Goal: Feedback & Contribution: Leave review/rating

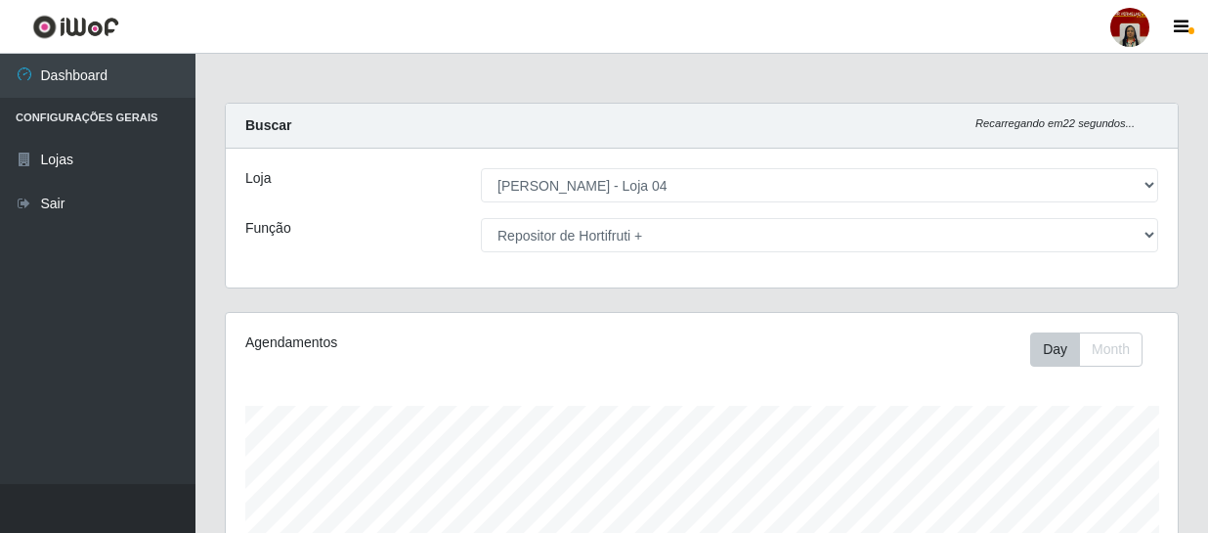
select select "251"
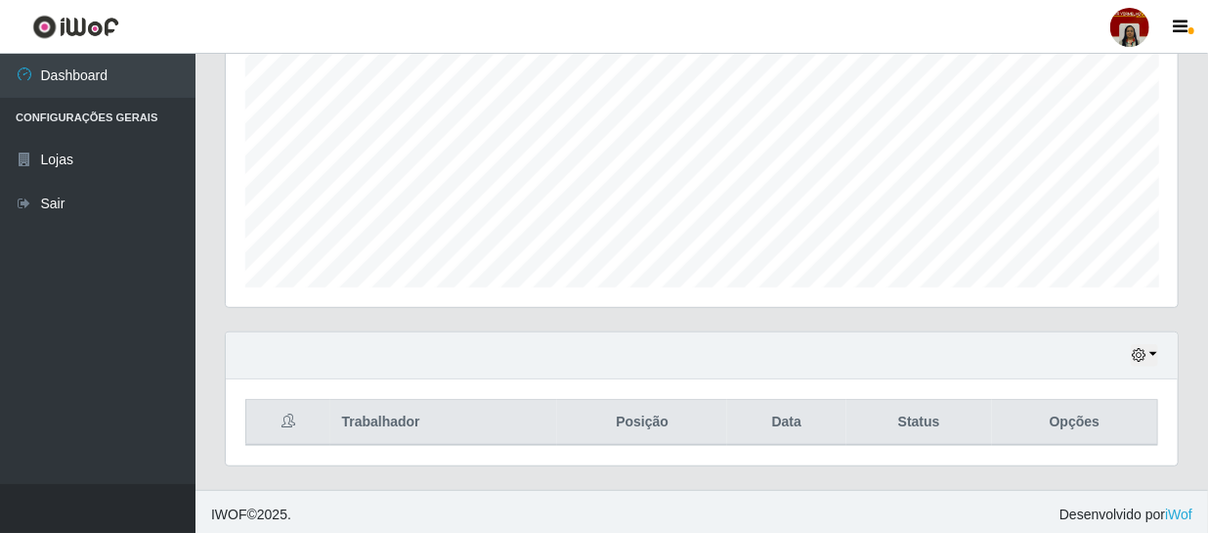
scroll to position [416, 0]
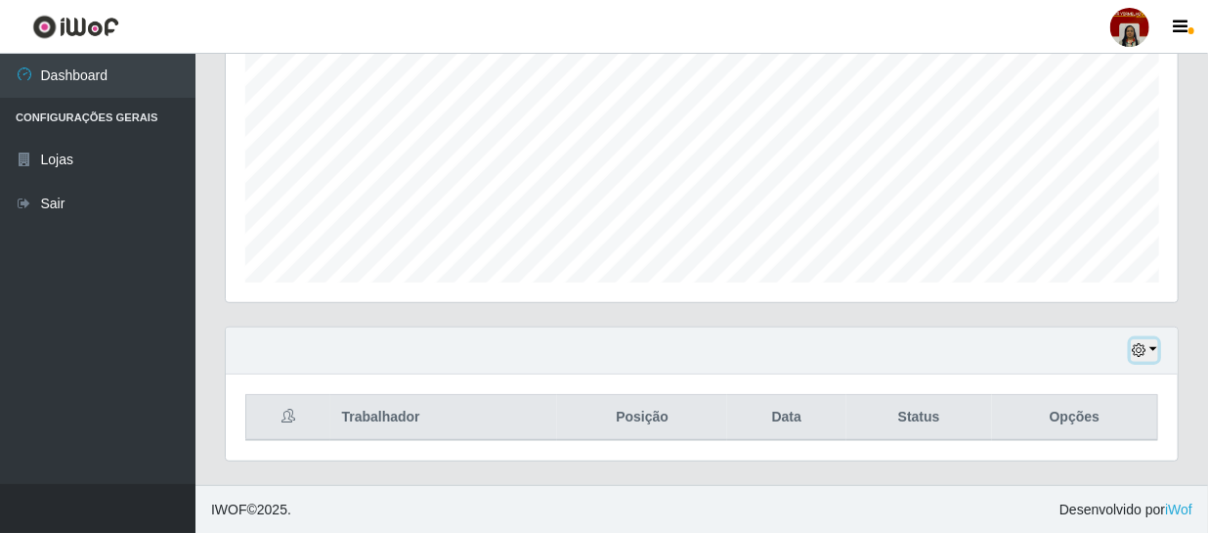
click at [1136, 346] on icon "button" at bounding box center [1139, 350] width 14 height 14
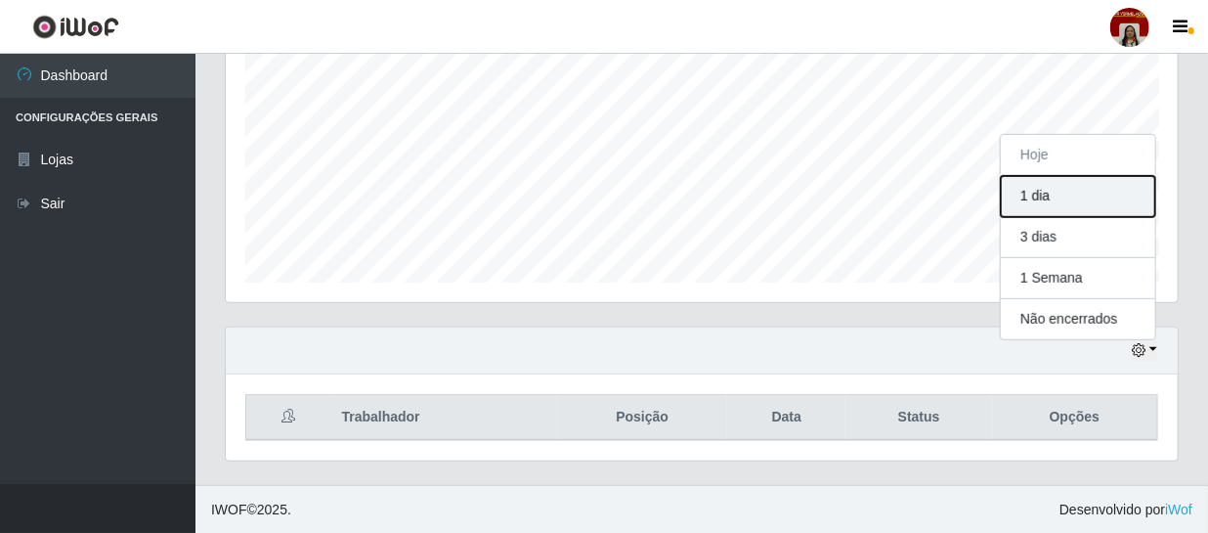
click at [1034, 199] on button "1 dia" at bounding box center [1078, 196] width 154 height 41
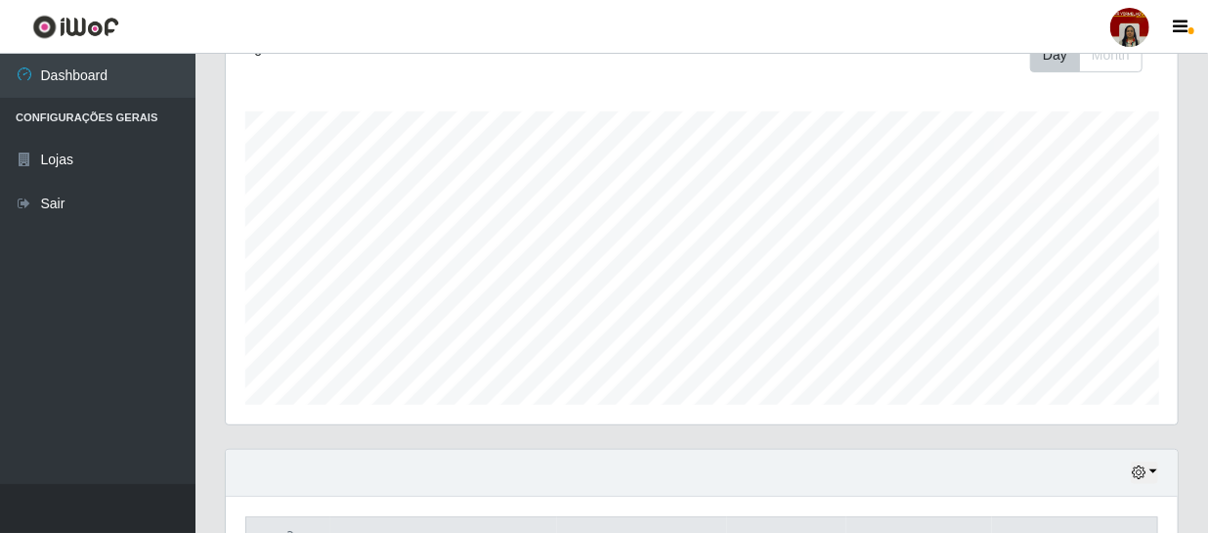
scroll to position [416, 0]
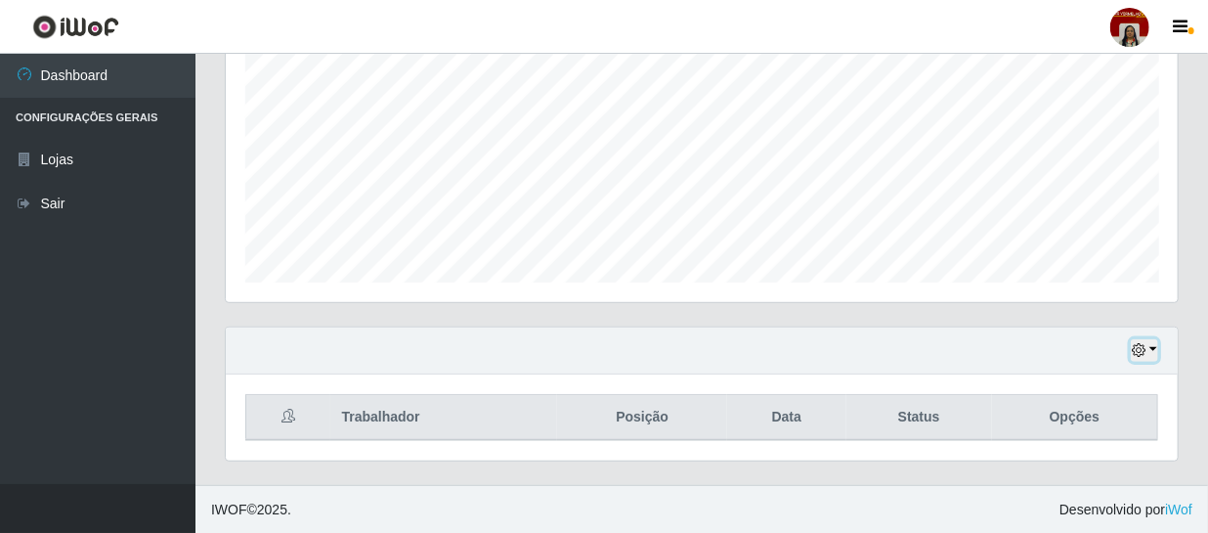
click at [1141, 350] on icon "button" at bounding box center [1139, 350] width 14 height 14
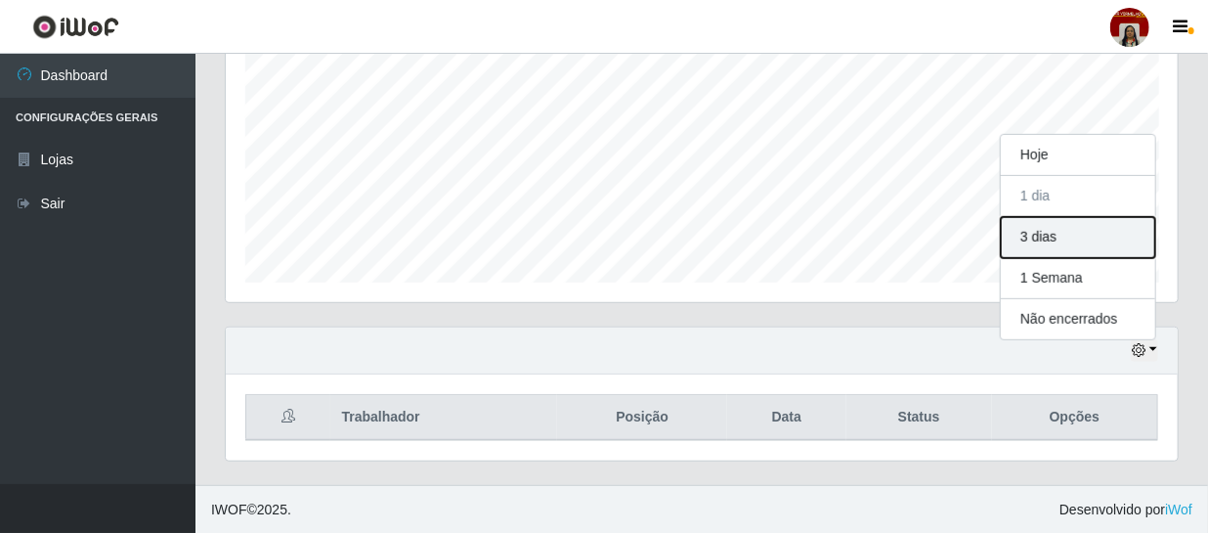
click at [1040, 242] on button "3 dias" at bounding box center [1078, 237] width 154 height 41
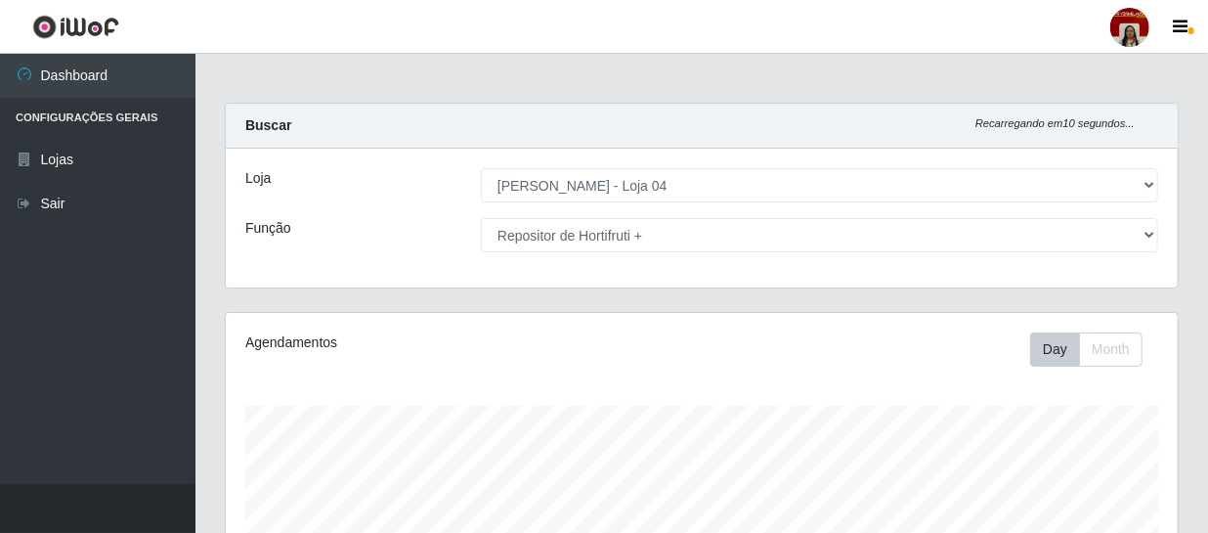
scroll to position [0, 0]
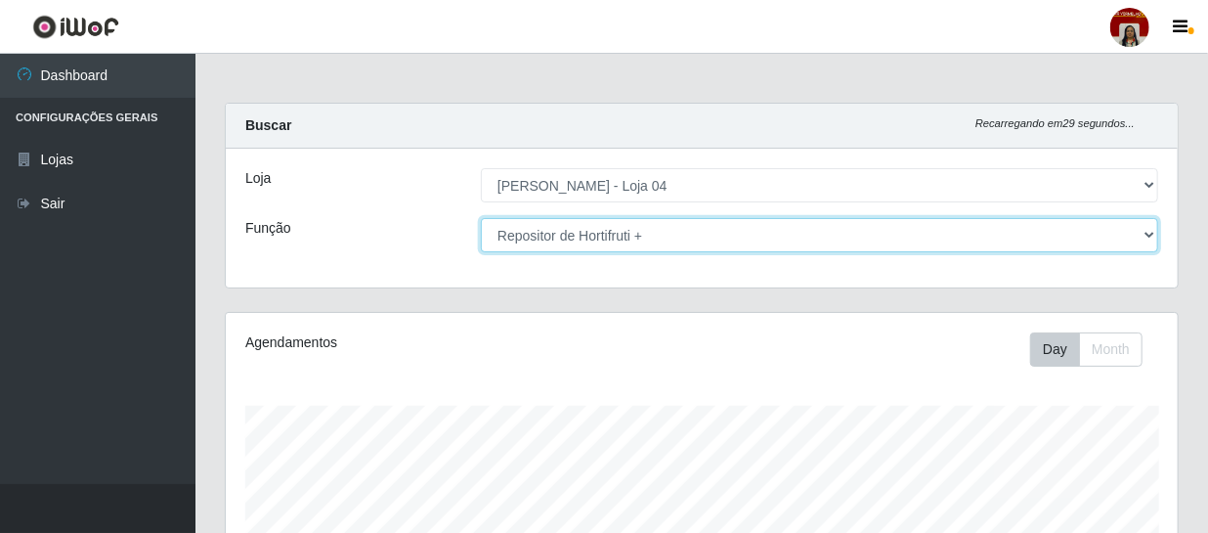
click at [635, 231] on select "[Selecione...] ASG ASG + ASG ++ Auxiliar de Depósito Auxiliar de Depósito + Aux…" at bounding box center [820, 235] width 678 height 34
click at [481, 218] on select "[Selecione...] ASG ASG + ASG ++ Auxiliar de Depósito Auxiliar de Depósito + Aux…" at bounding box center [820, 235] width 678 height 34
click at [879, 240] on select "[Selecione...] ASG ASG + ASG ++ Auxiliar de Depósito Auxiliar de Depósito + Aux…" at bounding box center [820, 235] width 678 height 34
click at [481, 218] on select "[Selecione...] ASG ASG + ASG ++ Auxiliar de Depósito Auxiliar de Depósito + Aux…" at bounding box center [820, 235] width 678 height 34
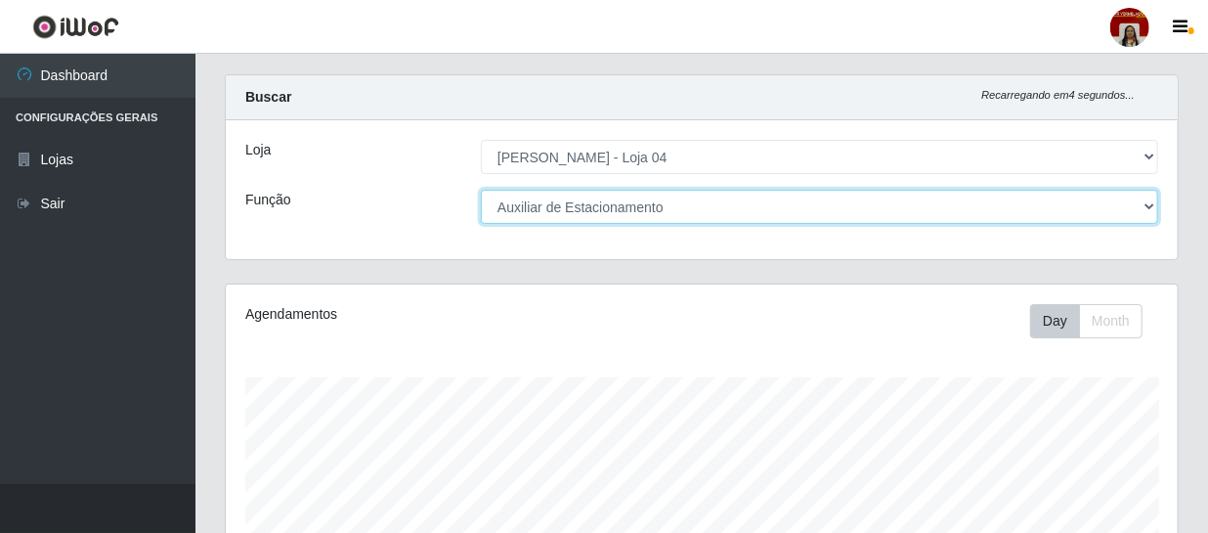
scroll to position [7, 0]
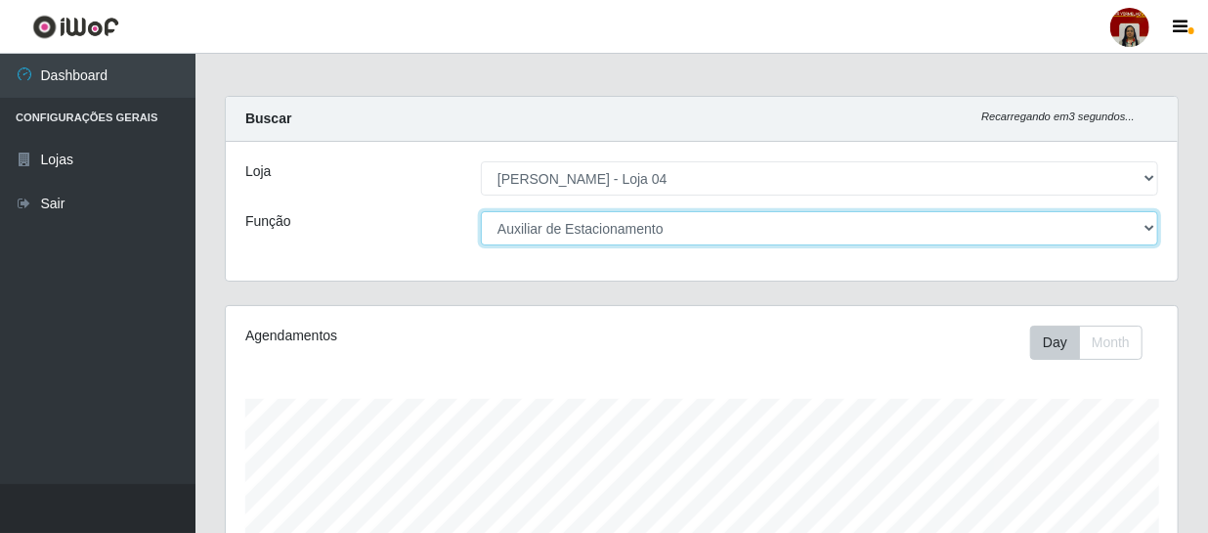
click at [1140, 232] on select "[Selecione...] ASG ASG + ASG ++ Auxiliar de Depósito Auxiliar de Depósito + Aux…" at bounding box center [820, 228] width 678 height 34
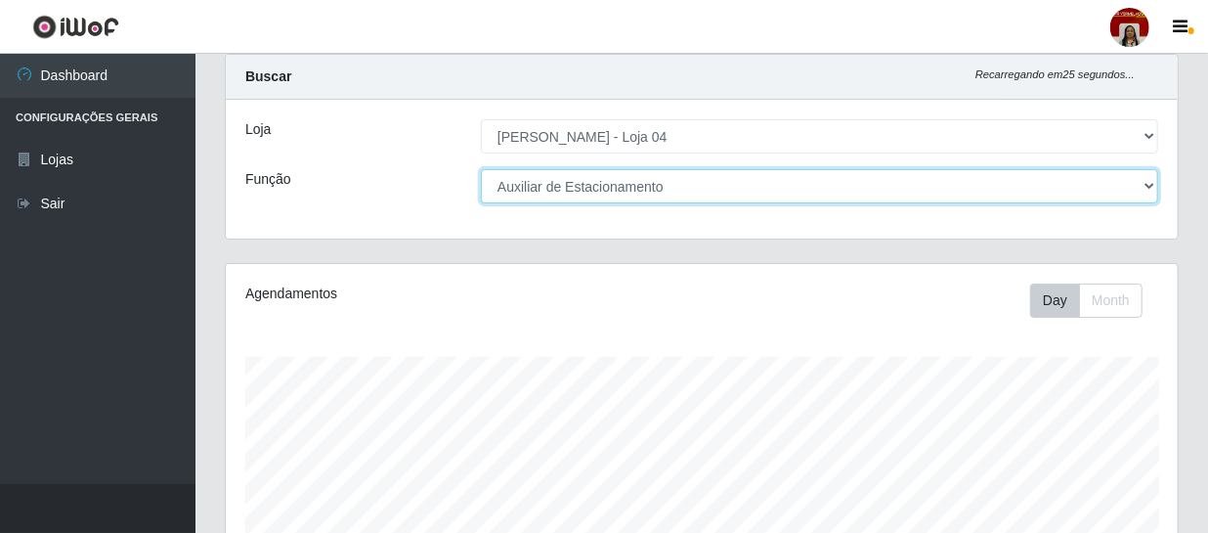
scroll to position [23, 0]
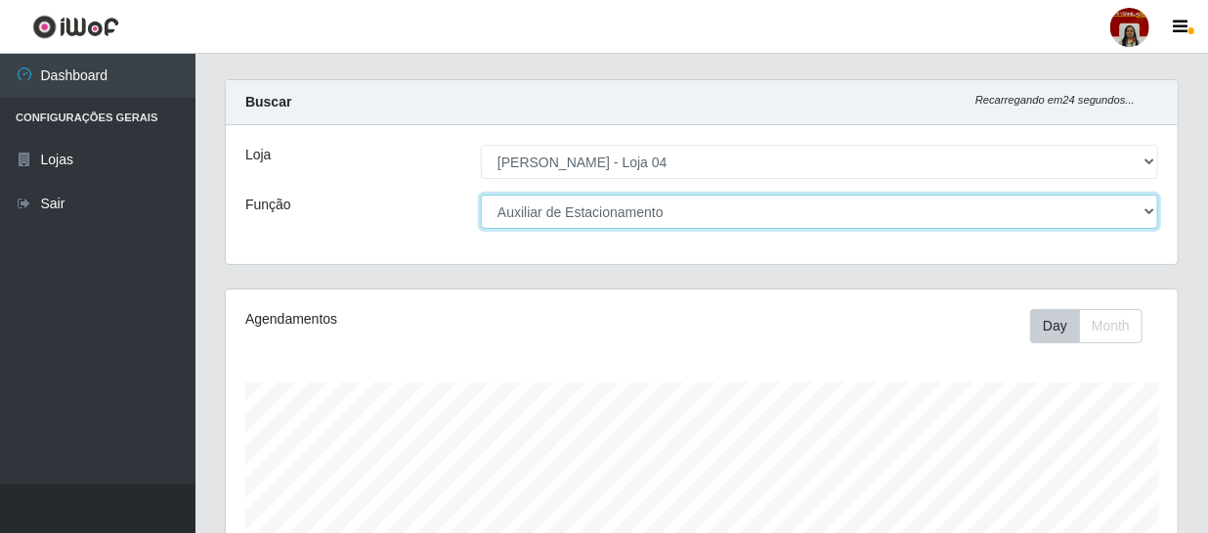
click at [1144, 211] on select "[Selecione...] ASG ASG + ASG ++ Auxiliar de Depósito Auxiliar de Depósito + Aux…" at bounding box center [820, 212] width 678 height 34
click at [481, 195] on select "[Selecione...] ASG ASG + ASG ++ Auxiliar de Depósito Auxiliar de Depósito + Aux…" at bounding box center [820, 212] width 678 height 34
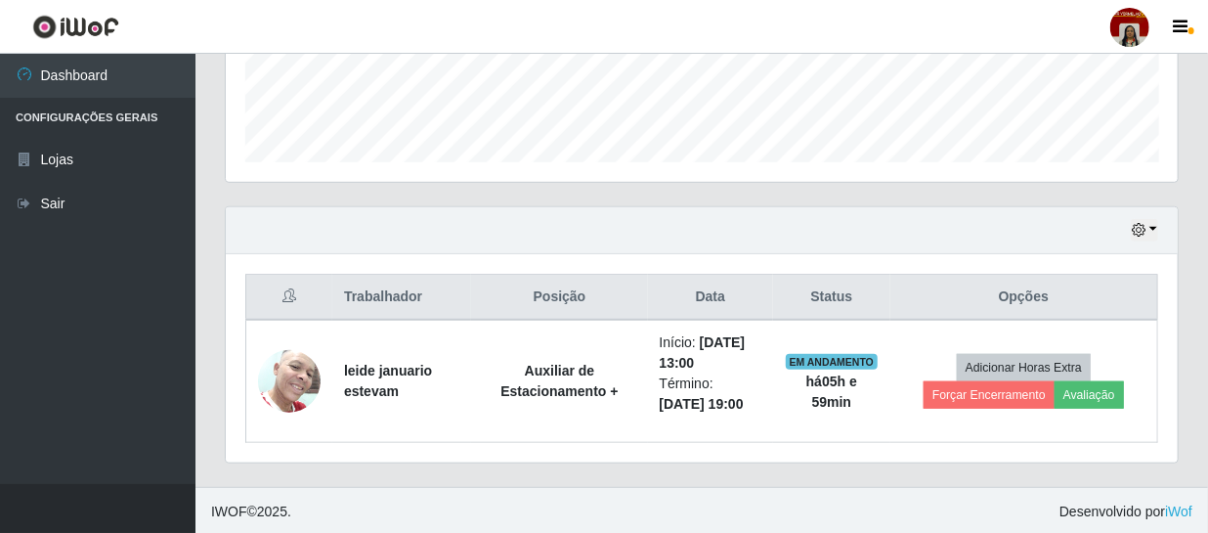
scroll to position [538, 0]
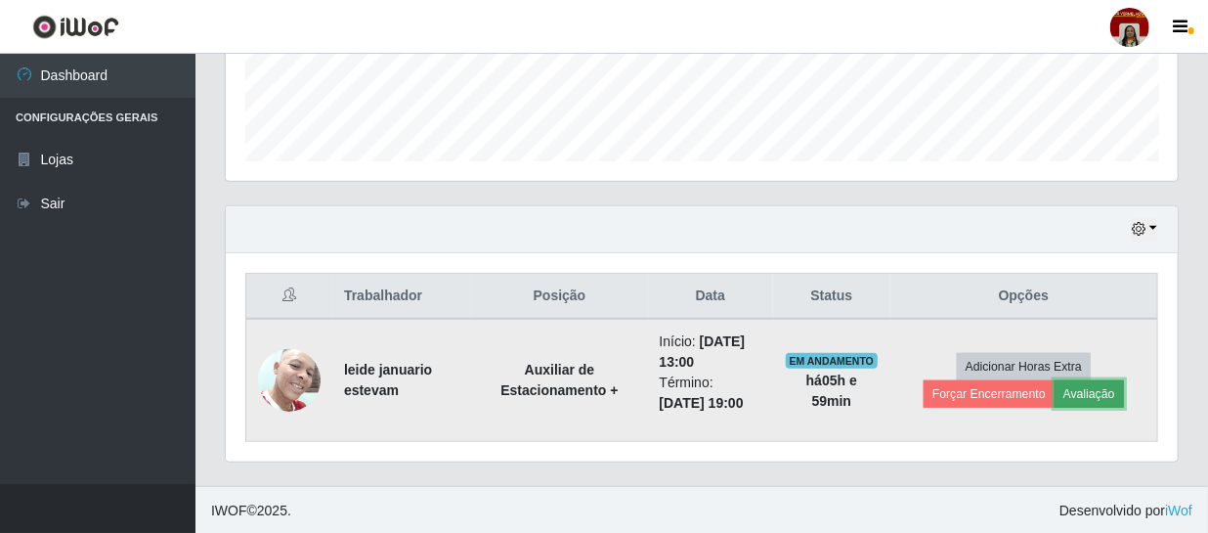
click at [1087, 395] on button "Avaliação" at bounding box center [1089, 393] width 69 height 27
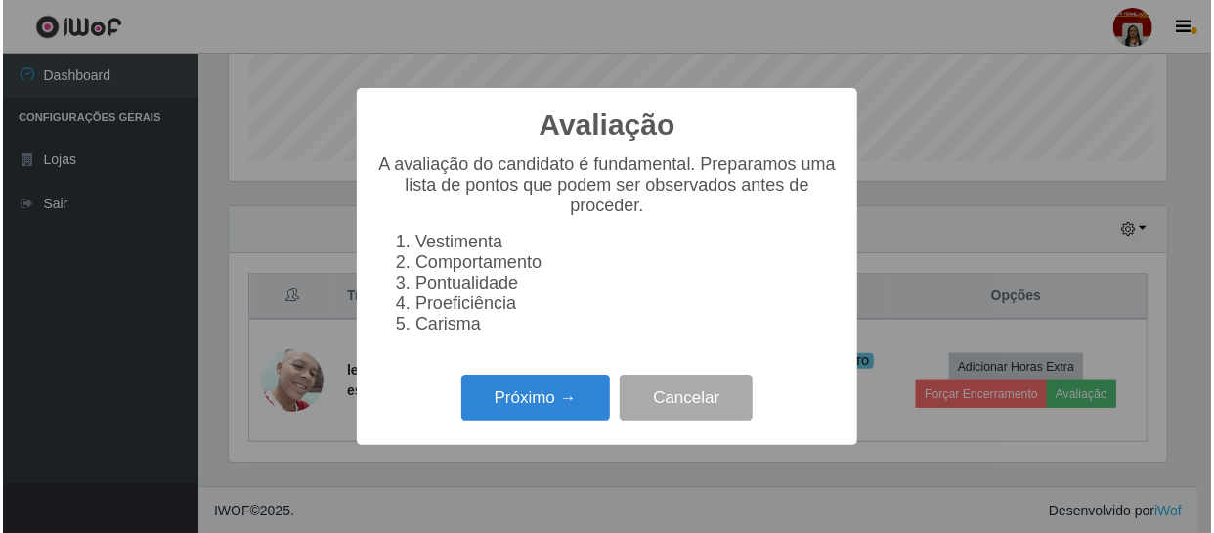
scroll to position [406, 943]
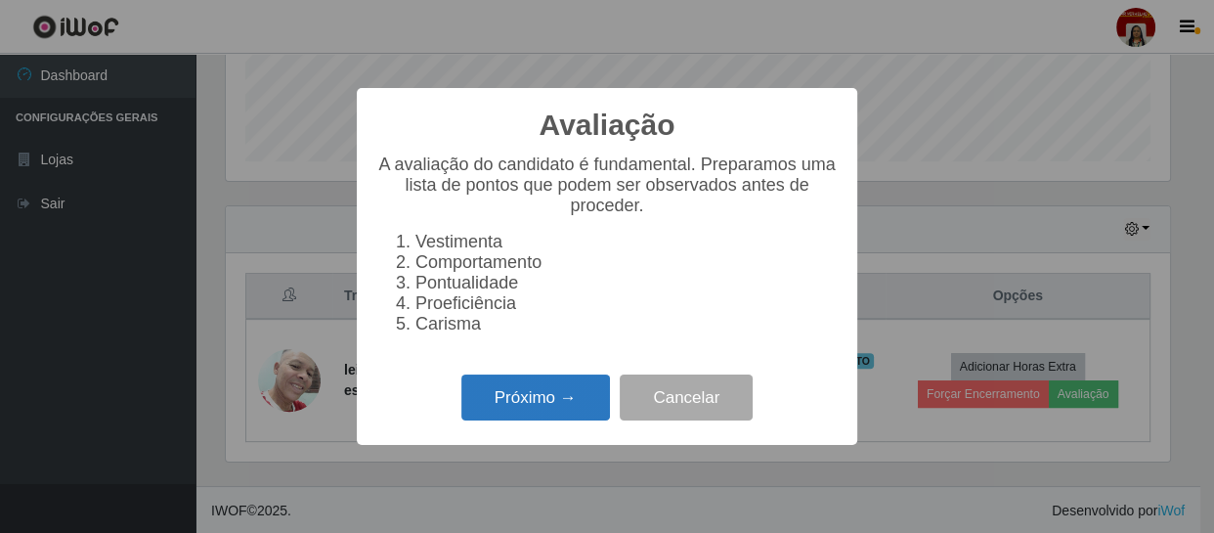
click at [515, 401] on button "Próximo →" at bounding box center [535, 397] width 149 height 46
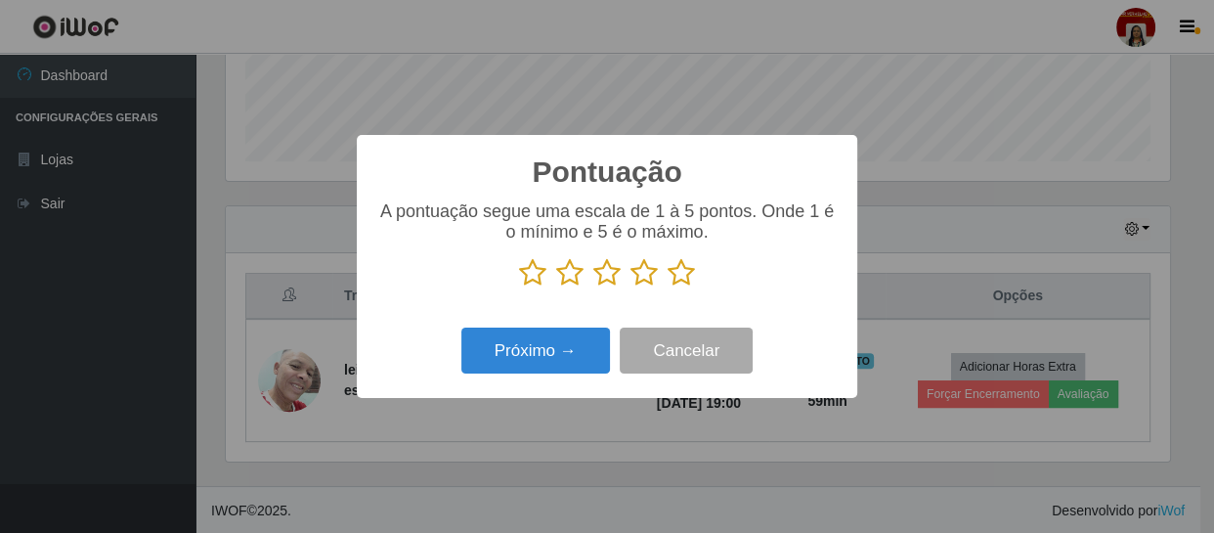
scroll to position [977273, 976734]
click at [676, 274] on icon at bounding box center [681, 272] width 27 height 29
click at [668, 287] on input "radio" at bounding box center [668, 287] width 0 height 0
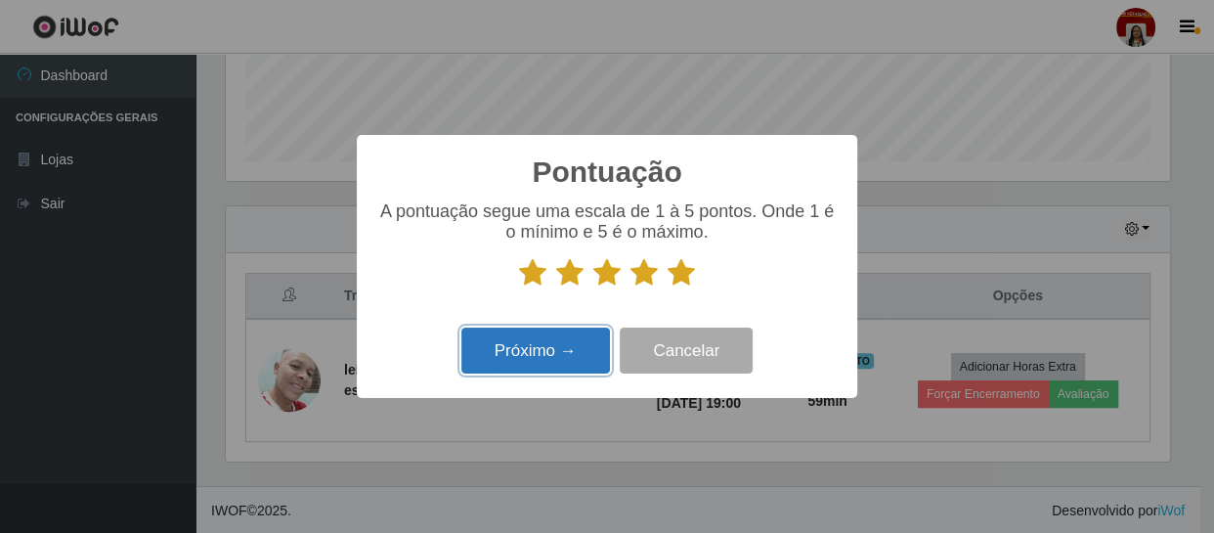
click at [543, 361] on button "Próximo →" at bounding box center [535, 351] width 149 height 46
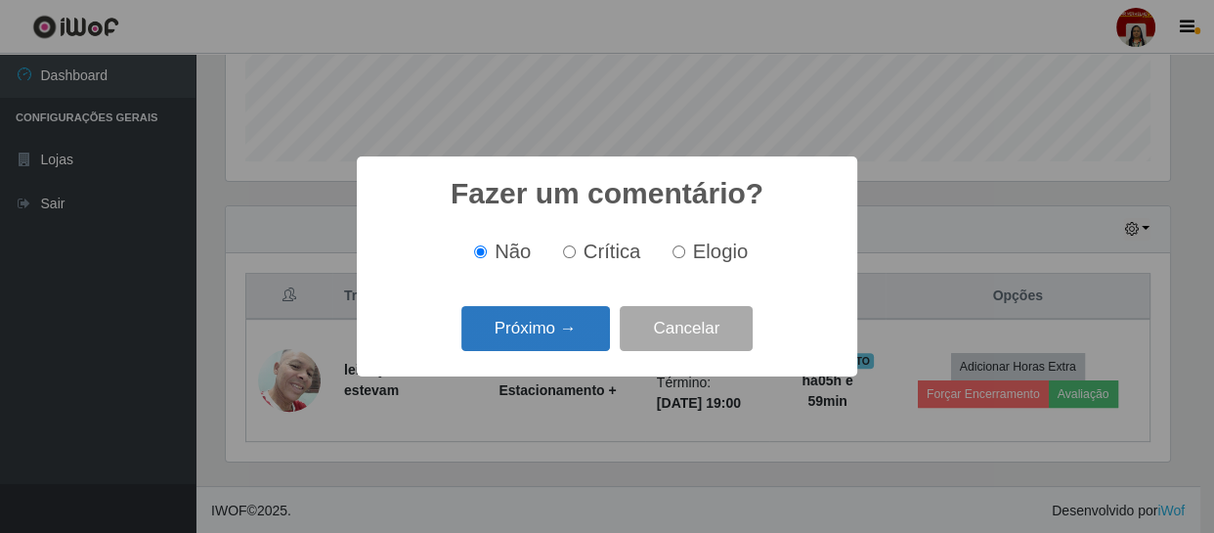
click at [590, 325] on button "Próximo →" at bounding box center [535, 329] width 149 height 46
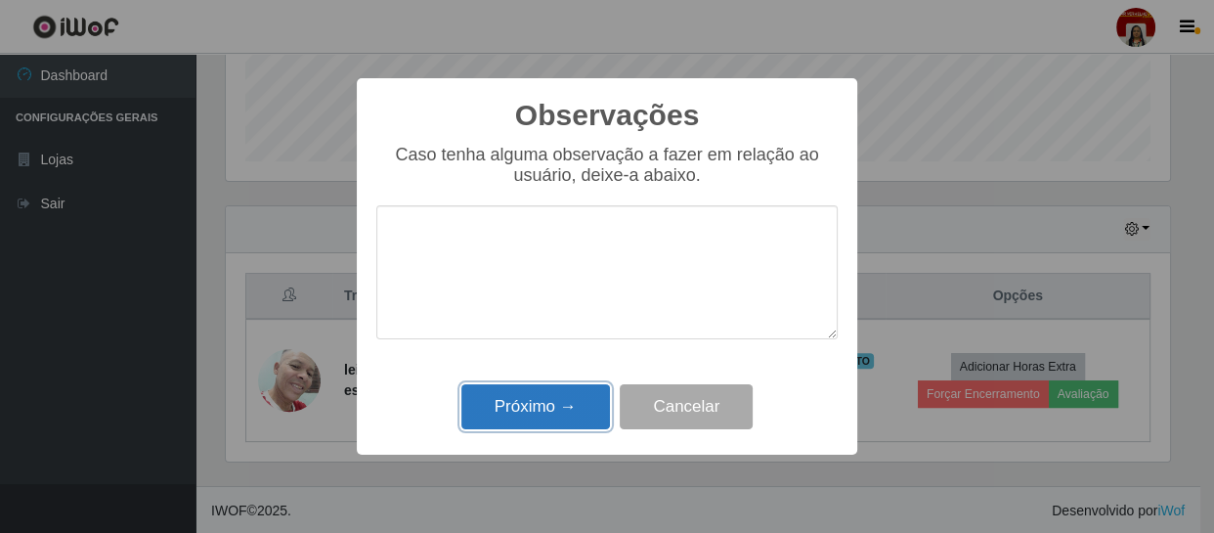
click at [563, 423] on button "Próximo →" at bounding box center [535, 407] width 149 height 46
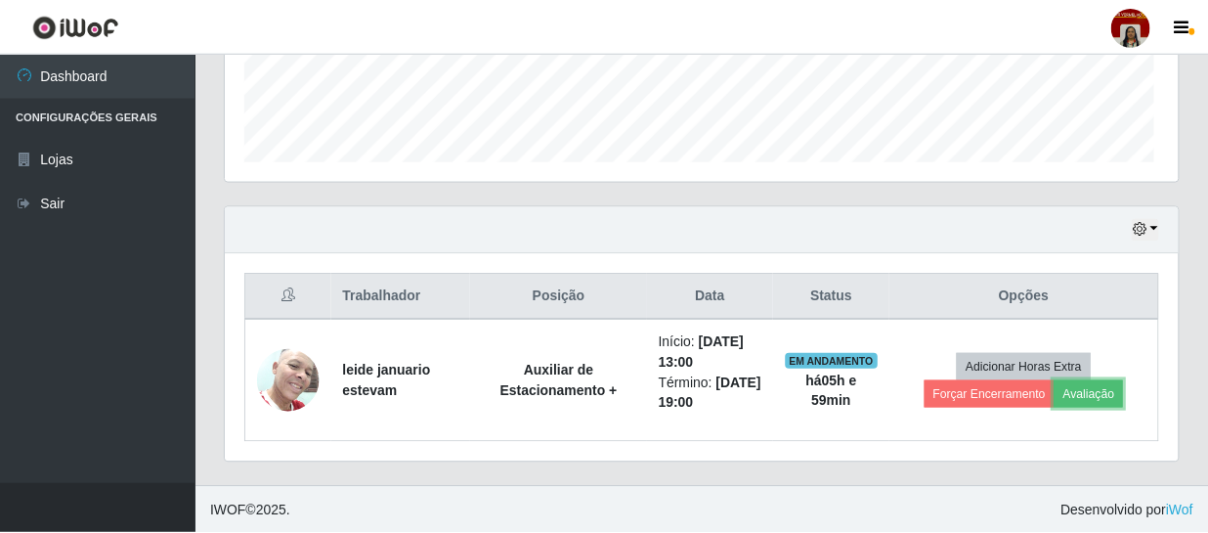
scroll to position [406, 952]
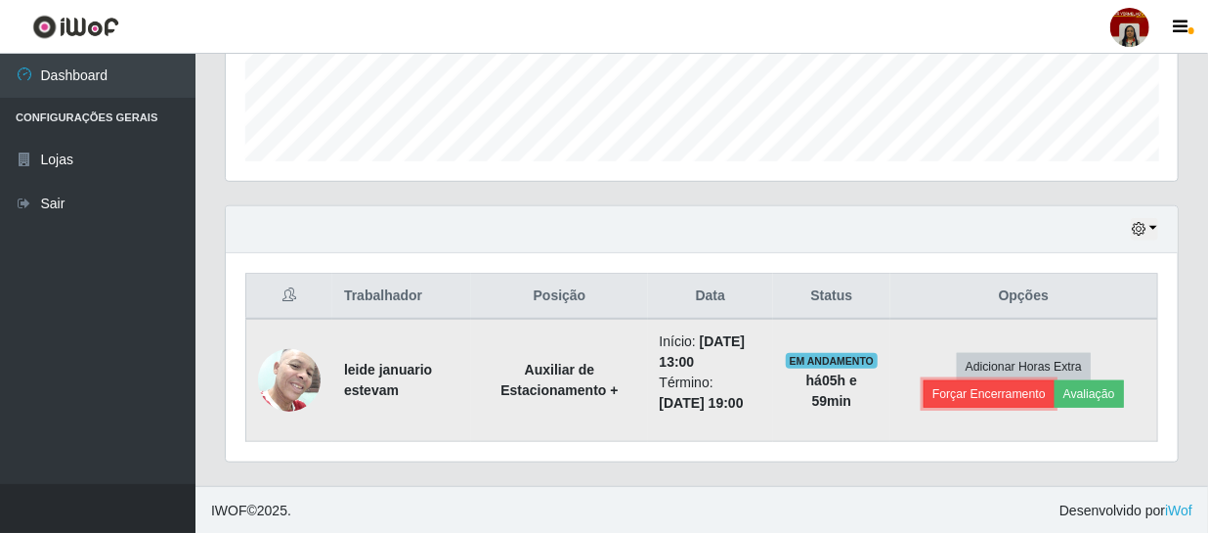
click at [1017, 383] on button "Forçar Encerramento" at bounding box center [989, 393] width 131 height 27
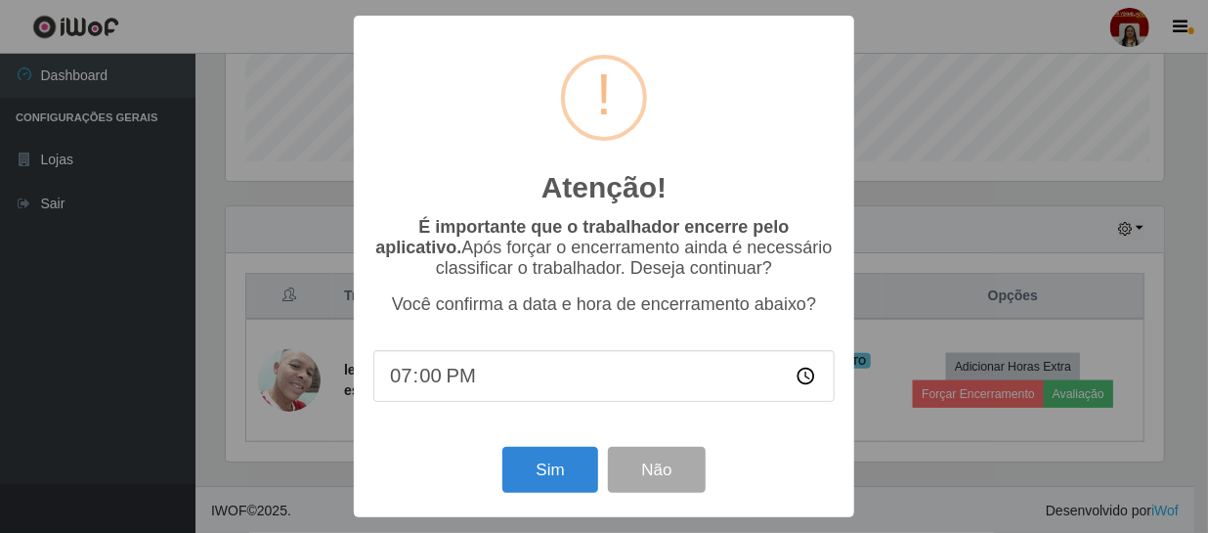
scroll to position [406, 943]
click at [590, 467] on button "Sim" at bounding box center [552, 470] width 95 height 46
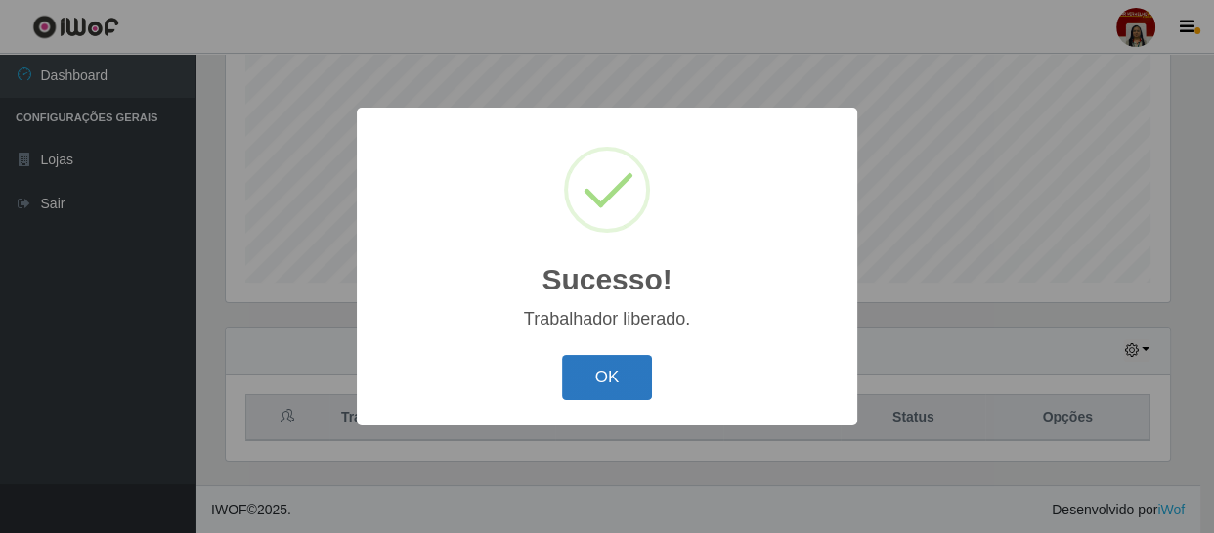
click at [627, 375] on button "OK" at bounding box center [607, 378] width 91 height 46
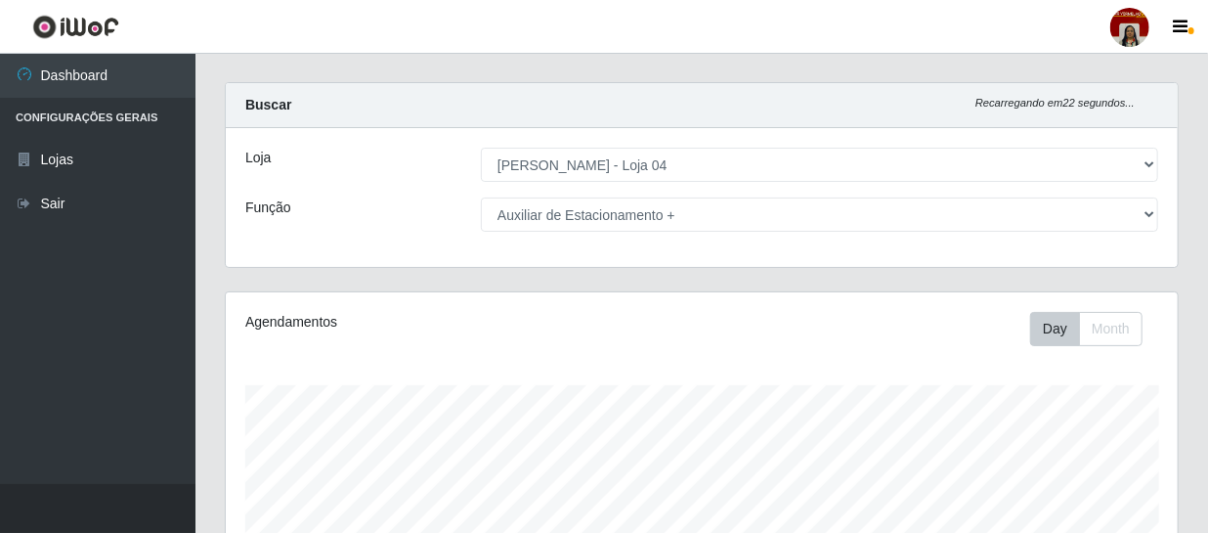
scroll to position [0, 0]
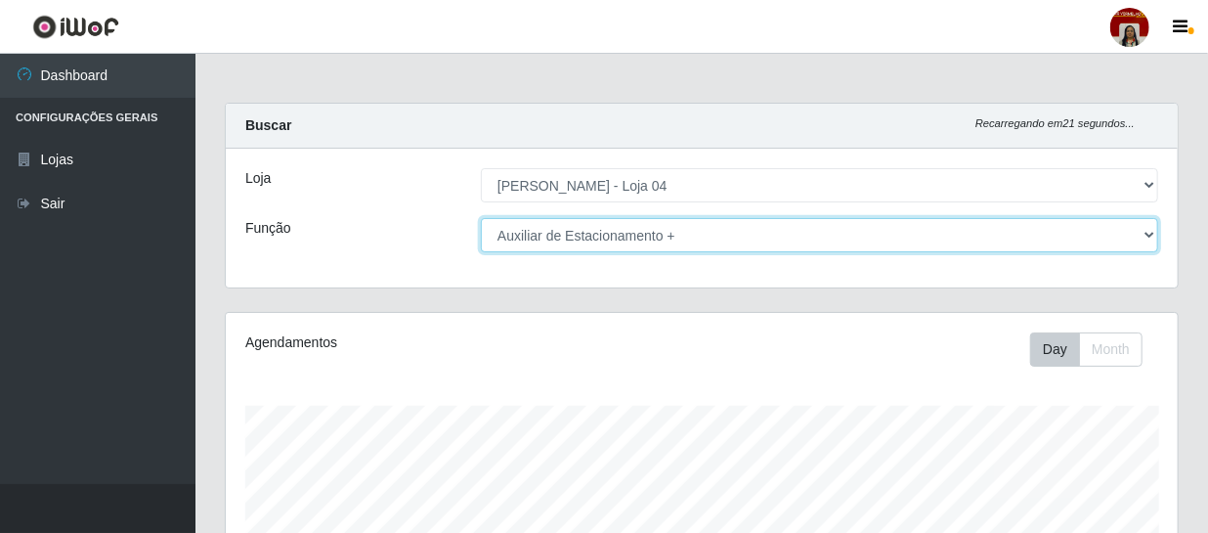
click at [633, 238] on select "[Selecione...] ASG ASG + ASG ++ Auxiliar de Depósito Auxiliar de Depósito + Aux…" at bounding box center [820, 235] width 678 height 34
select select "[Selecione...]"
click at [481, 218] on select "[Selecione...] ASG ASG + ASG ++ Auxiliar de Depósito Auxiliar de Depósito + Aux…" at bounding box center [820, 235] width 678 height 34
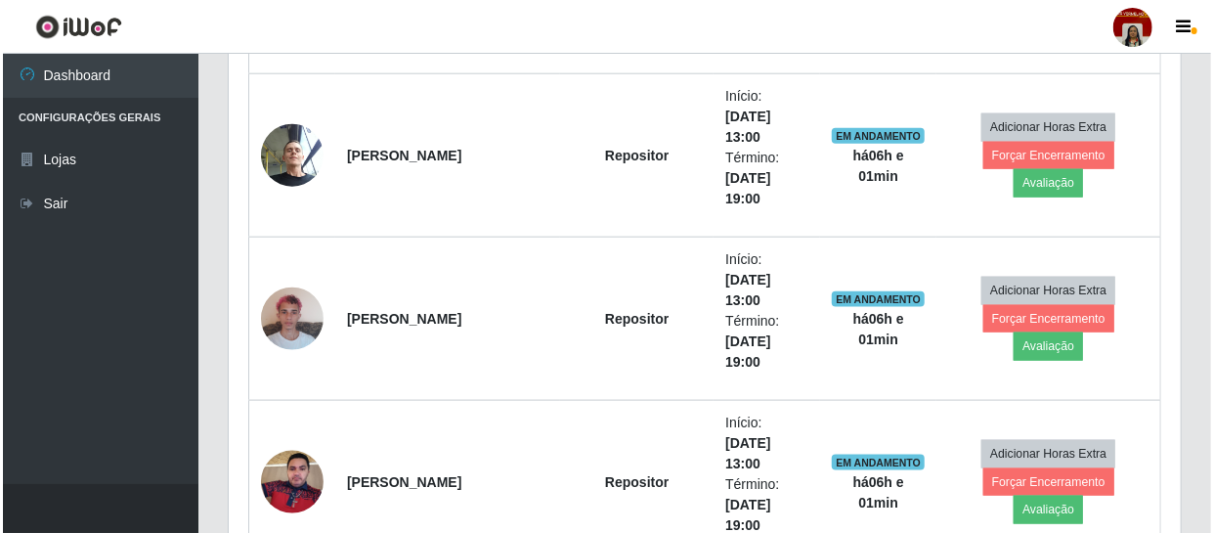
scroll to position [978, 0]
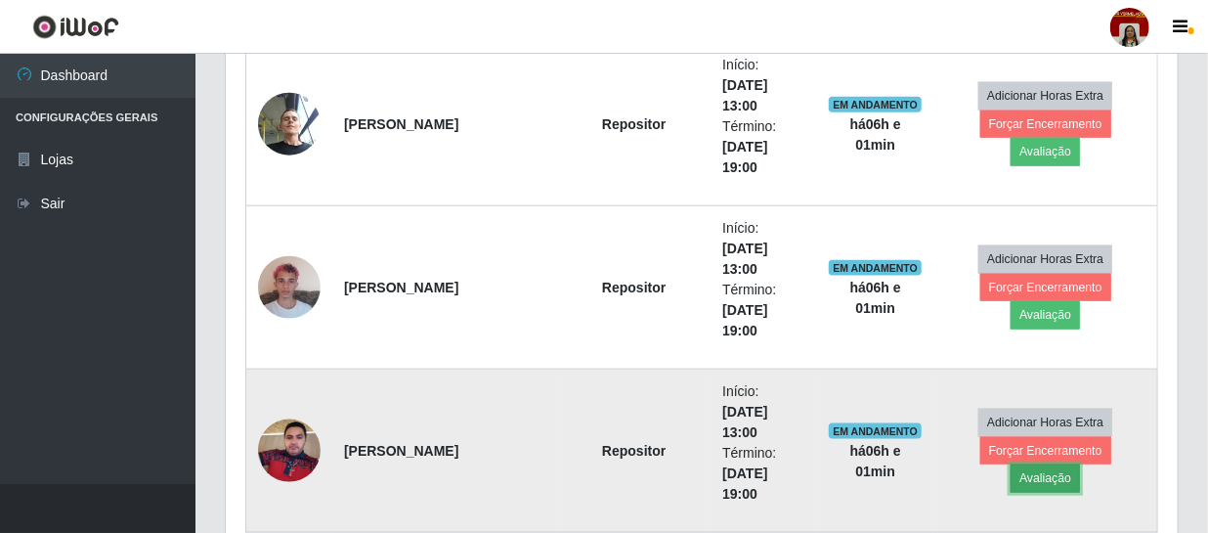
click at [1080, 464] on button "Avaliação" at bounding box center [1045, 477] width 69 height 27
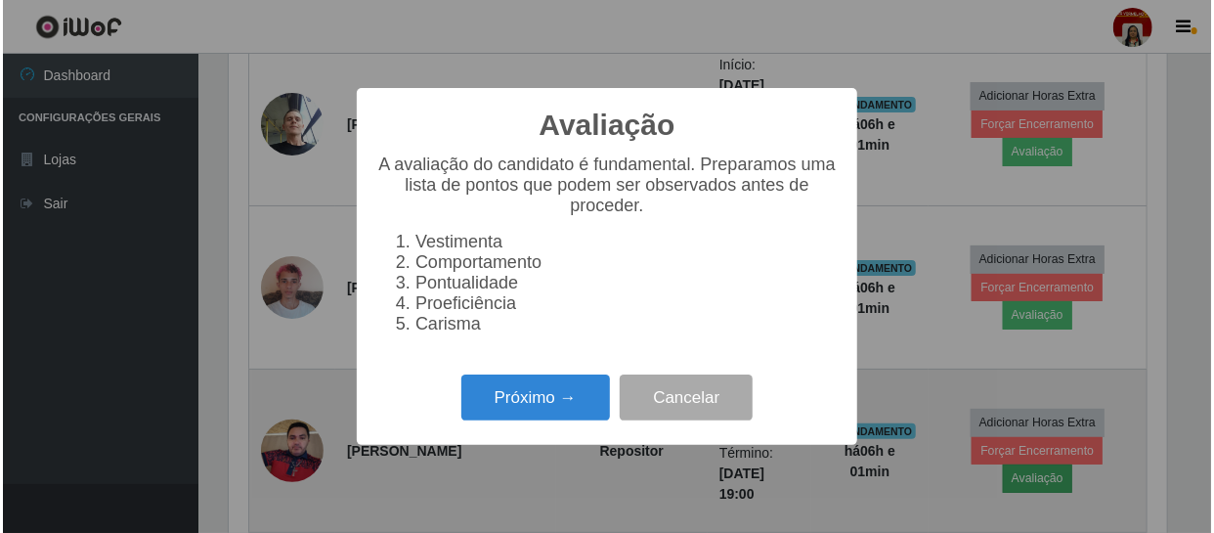
scroll to position [406, 943]
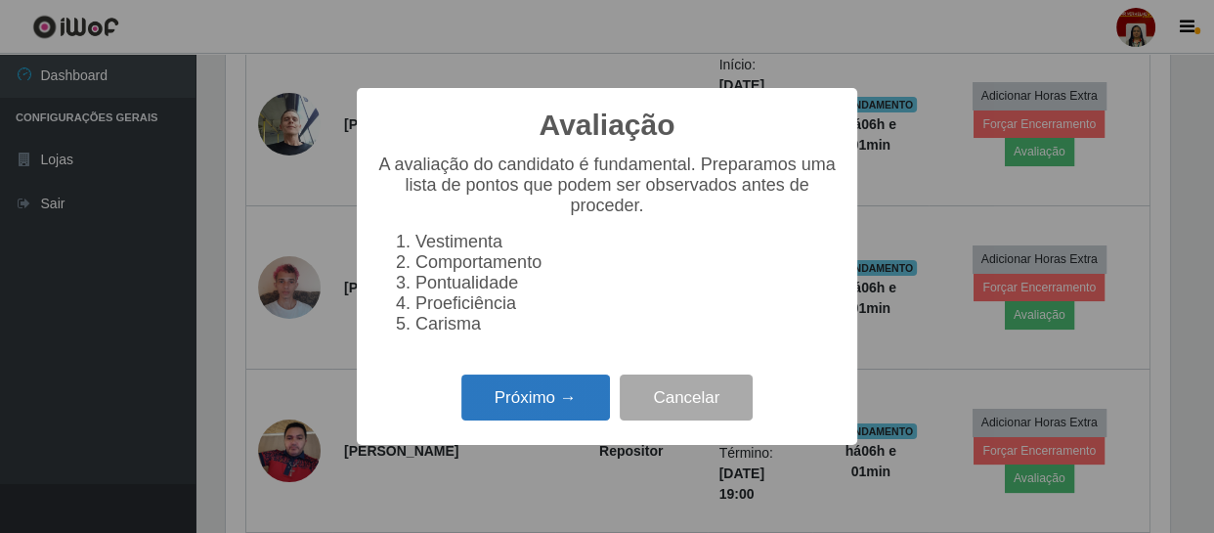
click at [528, 401] on button "Próximo →" at bounding box center [535, 397] width 149 height 46
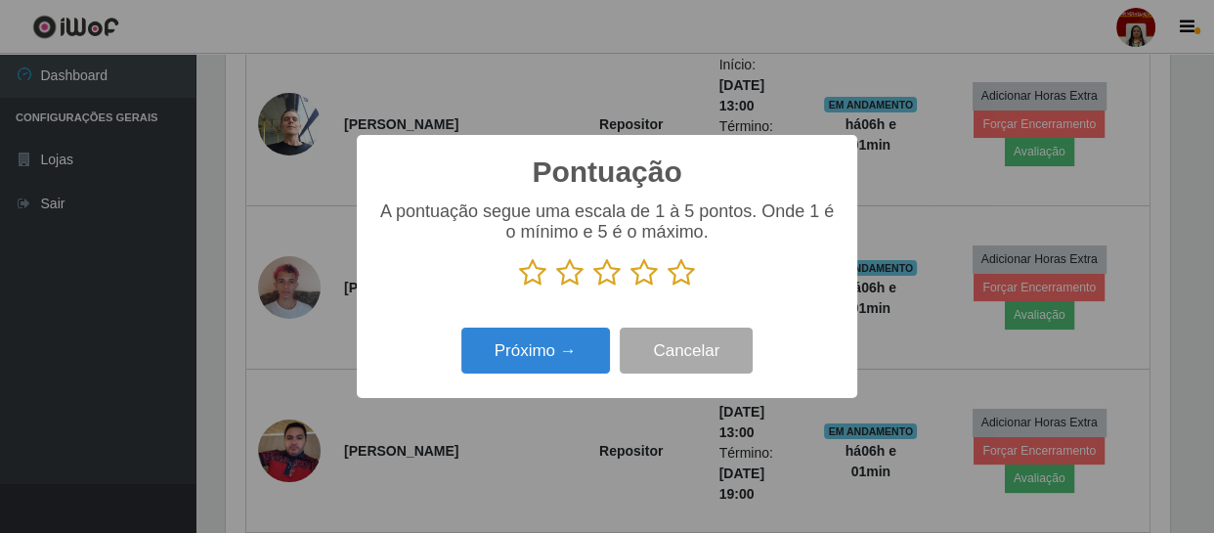
click at [686, 277] on icon at bounding box center [681, 272] width 27 height 29
click at [668, 287] on input "radio" at bounding box center [668, 287] width 0 height 0
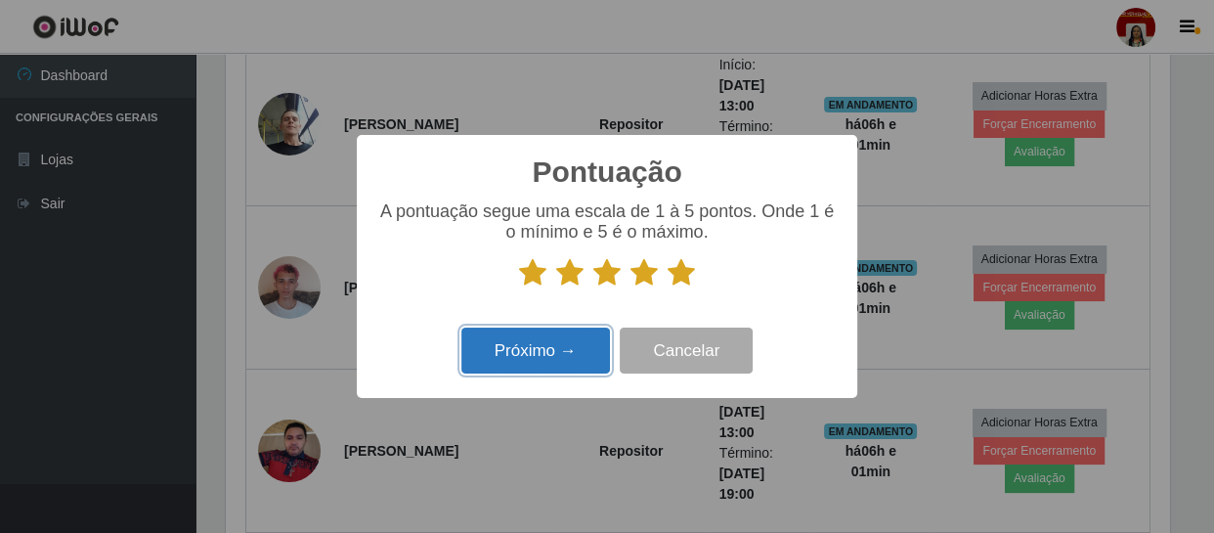
click at [535, 363] on button "Próximo →" at bounding box center [535, 351] width 149 height 46
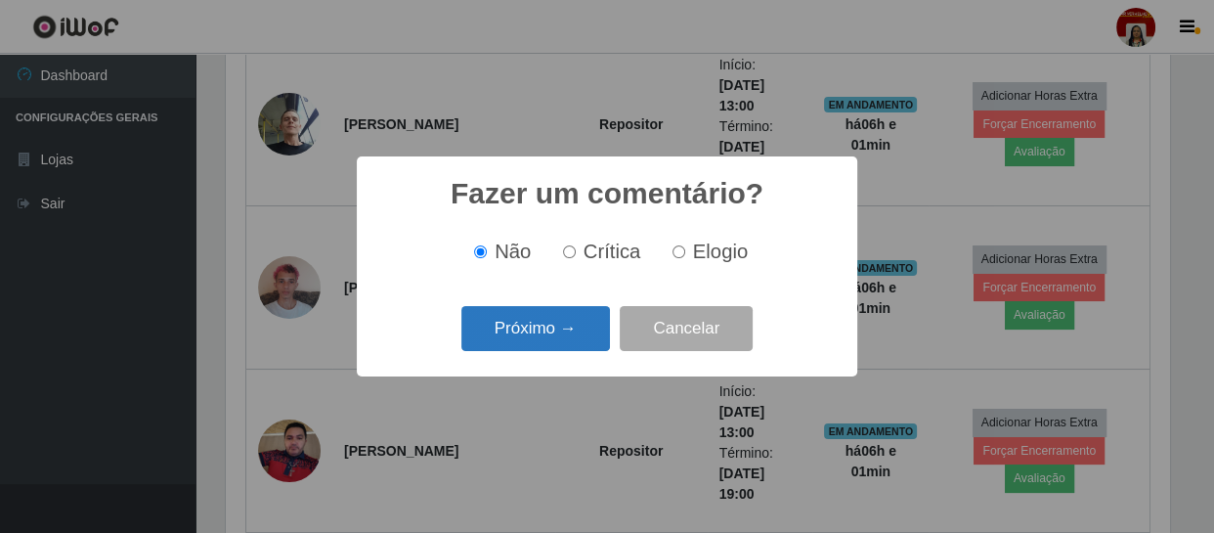
click at [566, 331] on button "Próximo →" at bounding box center [535, 329] width 149 height 46
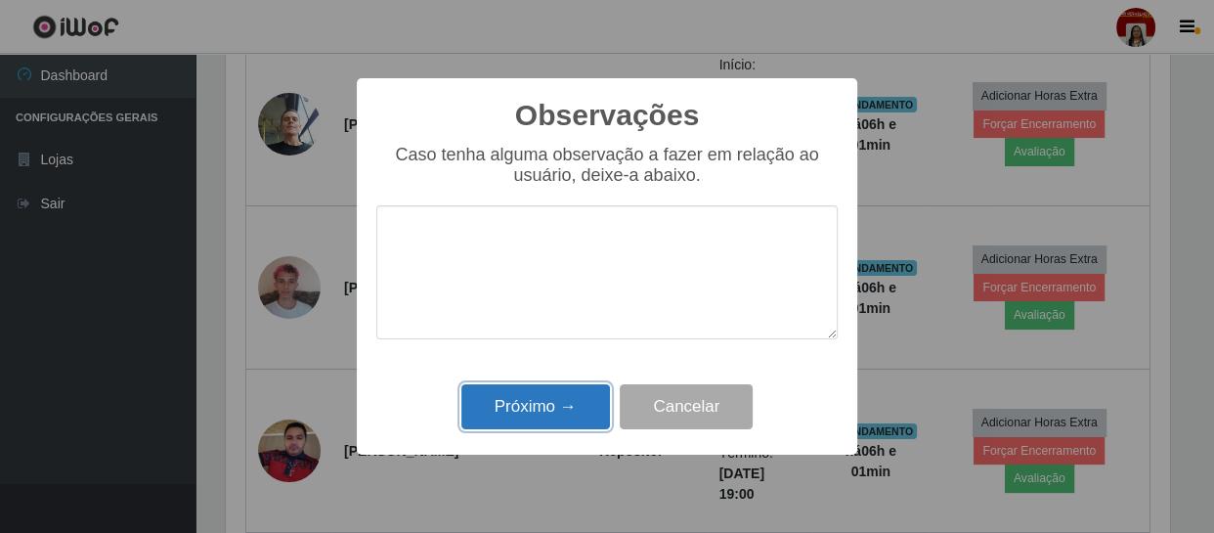
click at [559, 408] on button "Próximo →" at bounding box center [535, 407] width 149 height 46
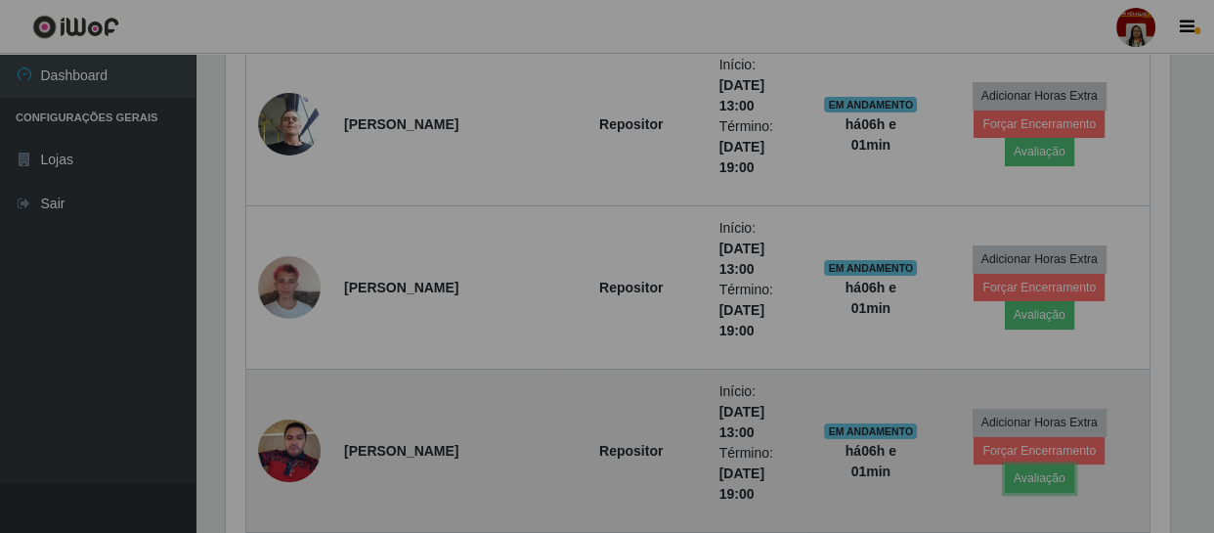
scroll to position [406, 952]
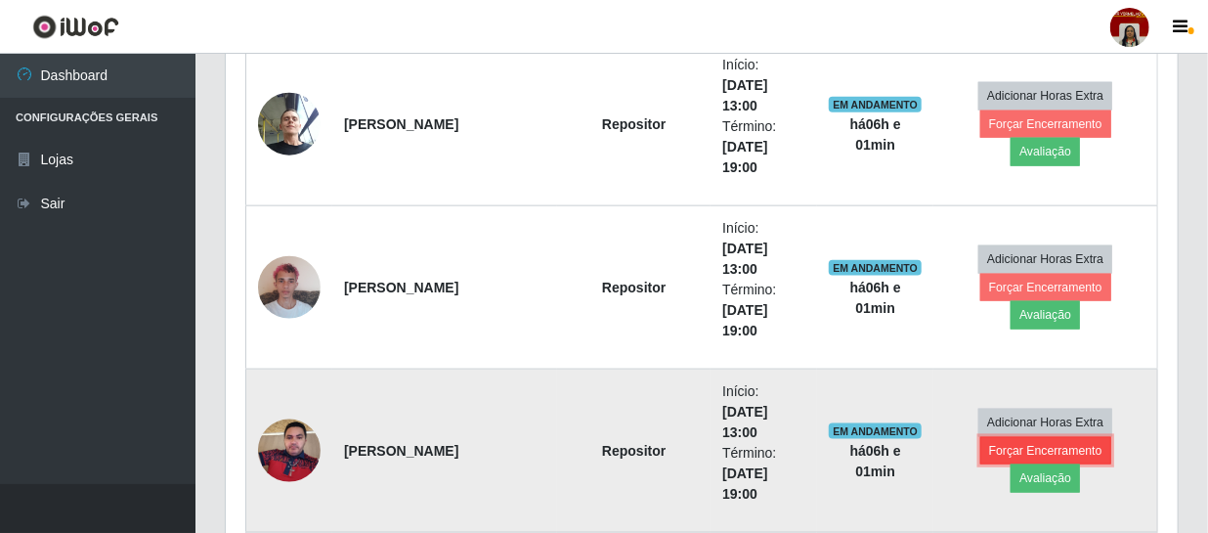
click at [981, 437] on button "Forçar Encerramento" at bounding box center [1046, 450] width 131 height 27
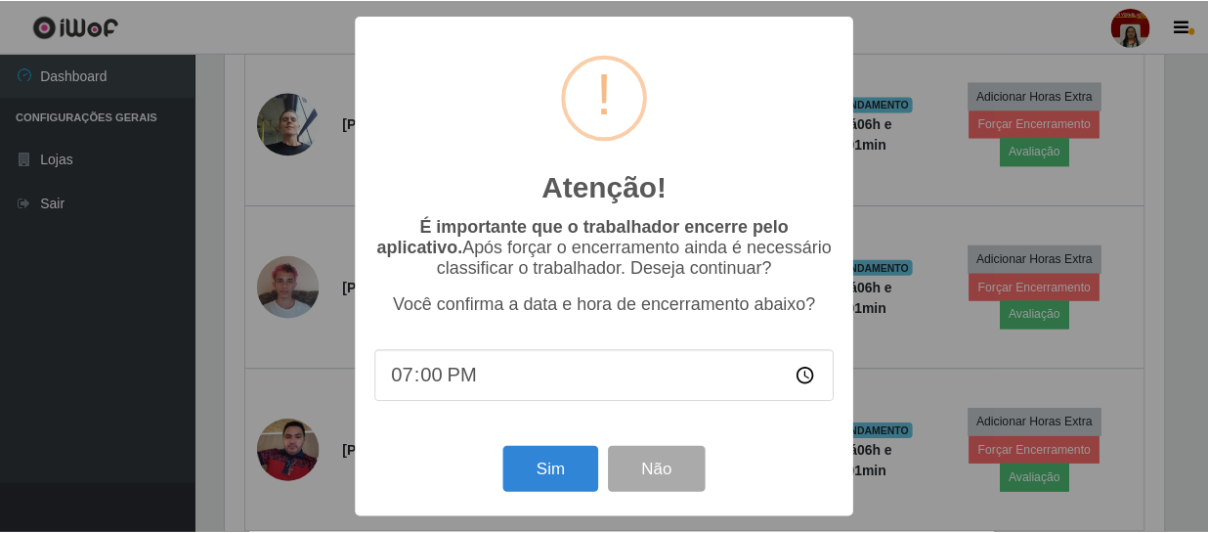
scroll to position [406, 943]
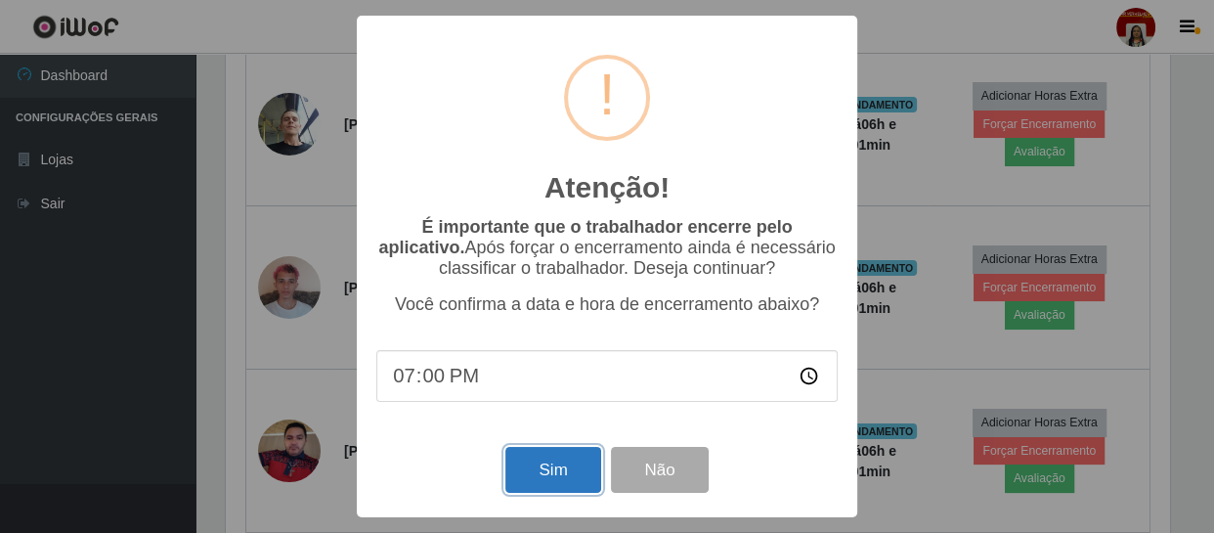
click at [544, 493] on button "Sim" at bounding box center [552, 470] width 95 height 46
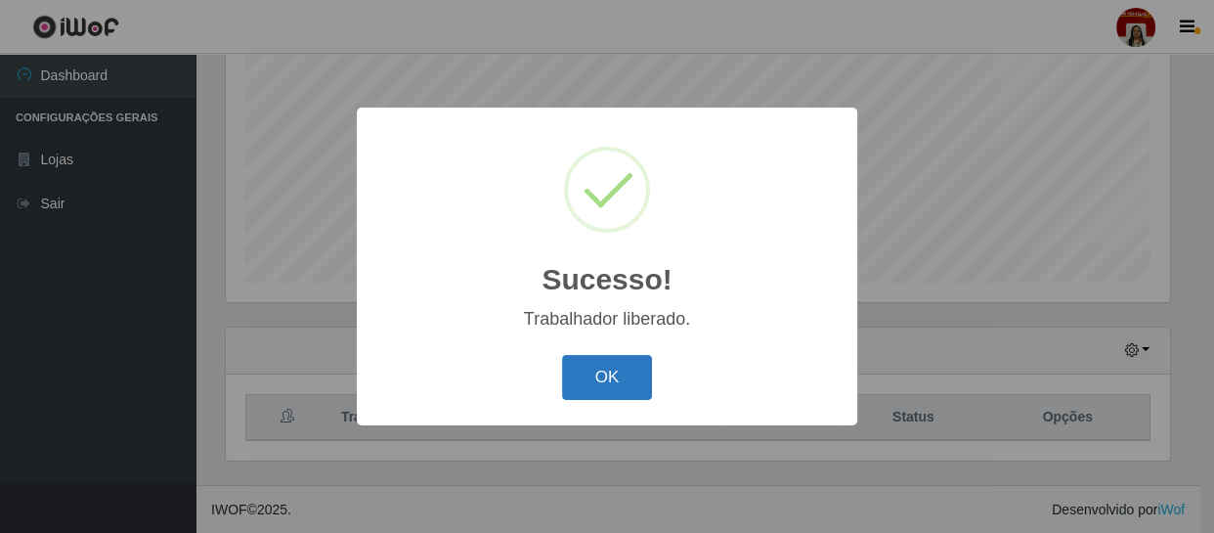
click at [631, 372] on button "OK" at bounding box center [607, 378] width 91 height 46
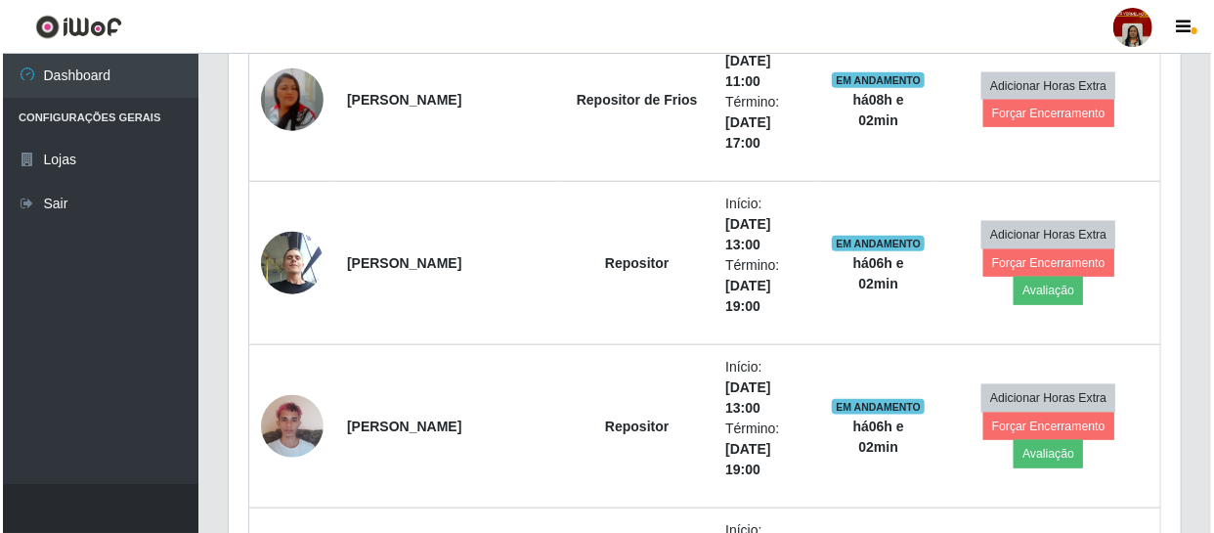
scroll to position [860, 0]
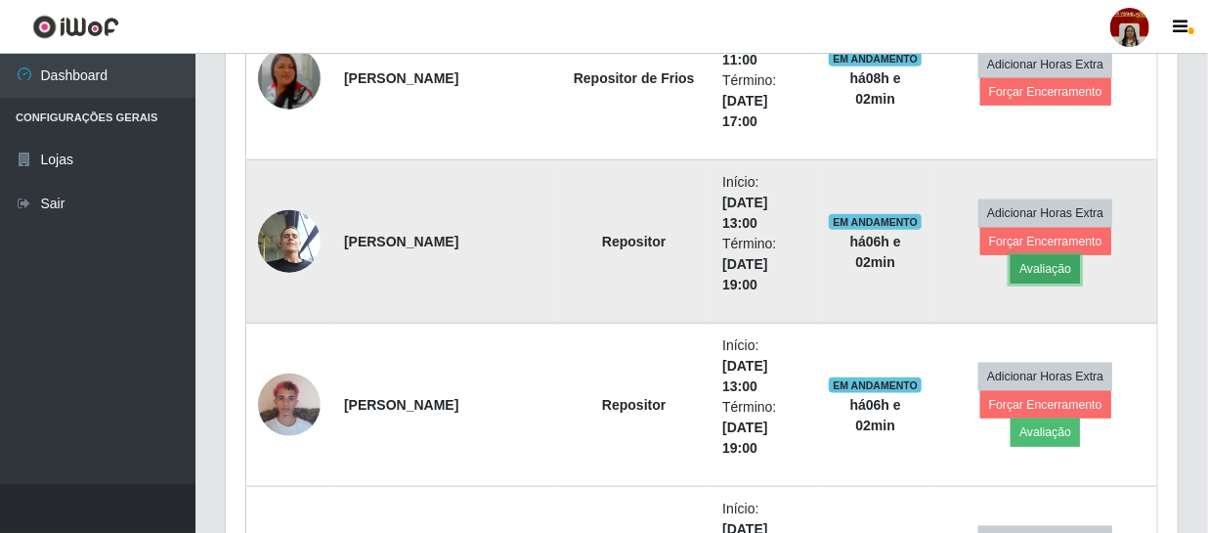
click at [1080, 255] on button "Avaliação" at bounding box center [1045, 268] width 69 height 27
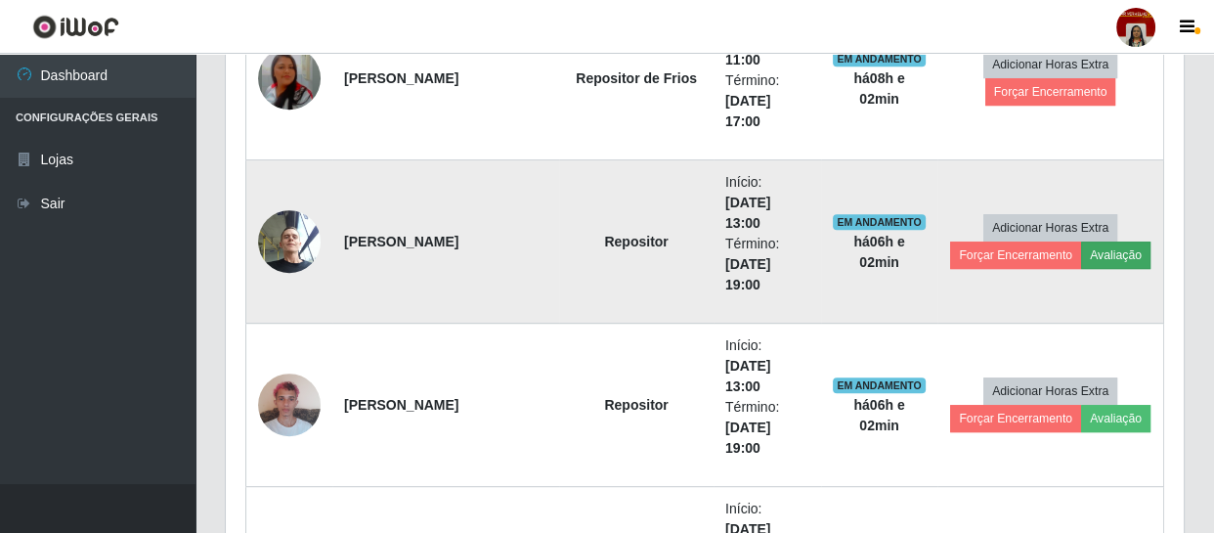
scroll to position [406, 943]
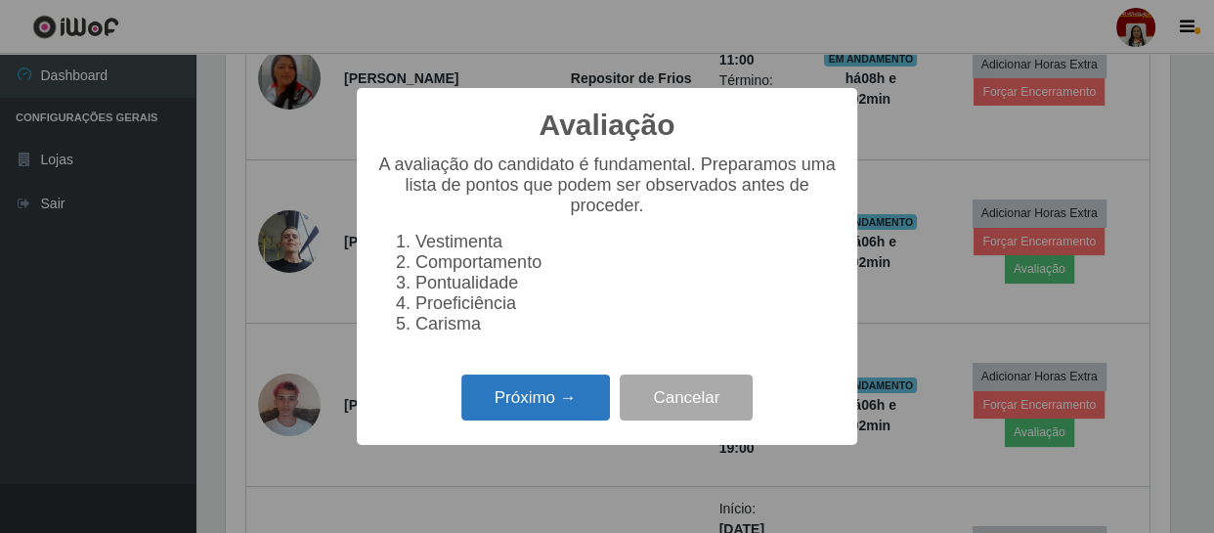
click at [561, 411] on button "Próximo →" at bounding box center [535, 397] width 149 height 46
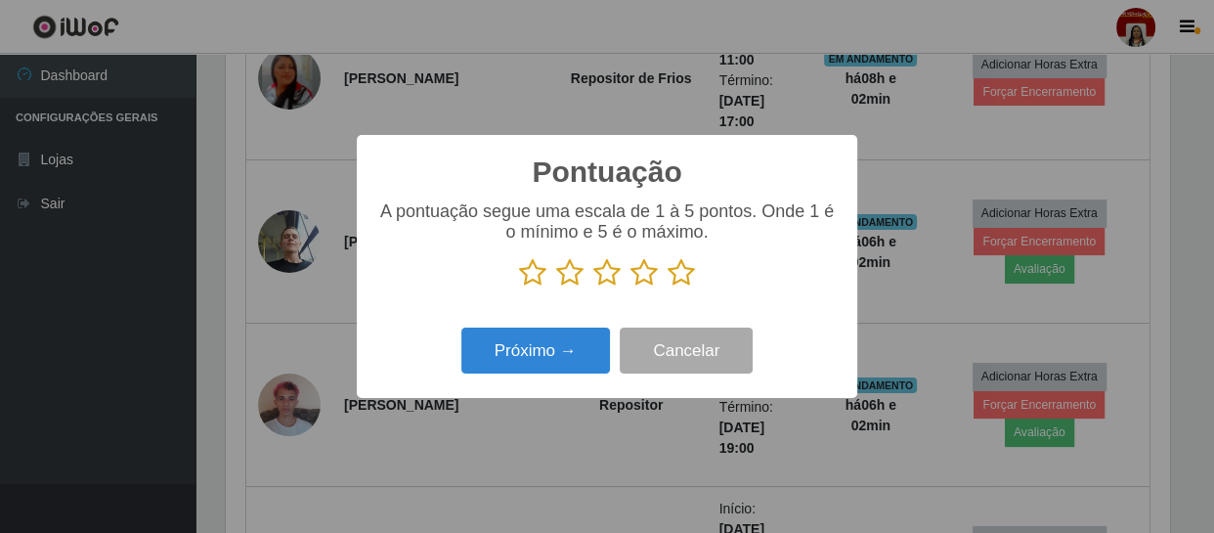
click at [679, 276] on icon at bounding box center [681, 272] width 27 height 29
click at [668, 287] on input "radio" at bounding box center [668, 287] width 0 height 0
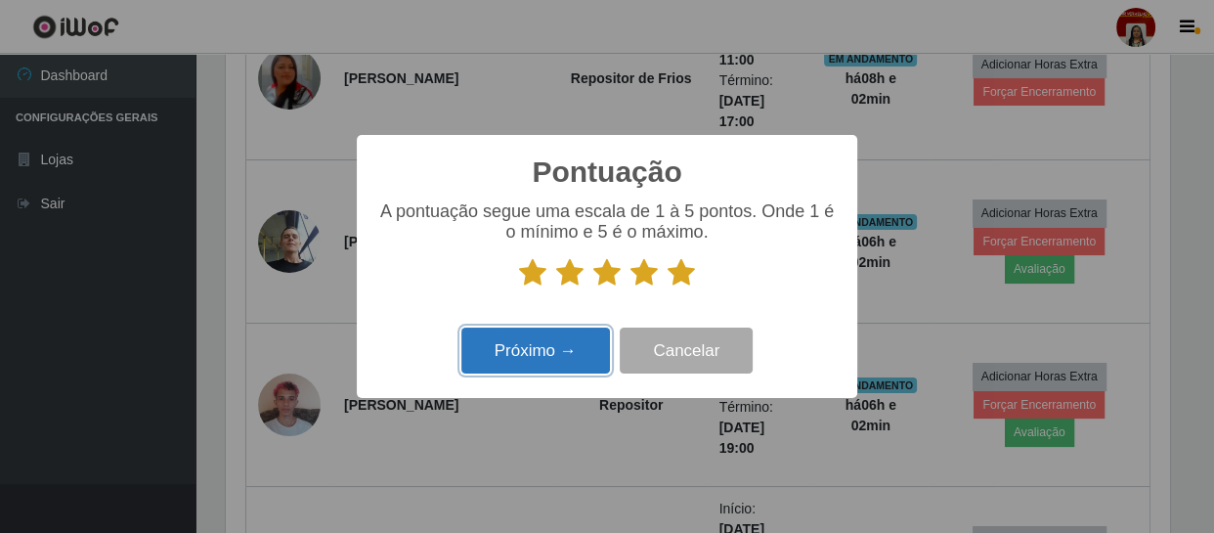
click at [550, 349] on button "Próximo →" at bounding box center [535, 351] width 149 height 46
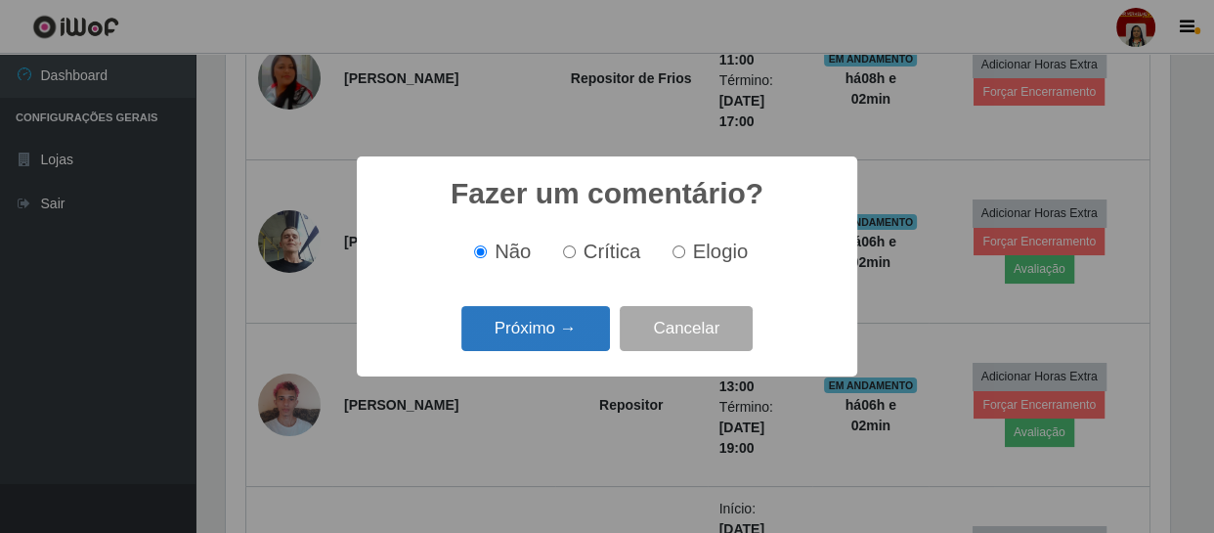
click at [565, 328] on button "Próximo →" at bounding box center [535, 329] width 149 height 46
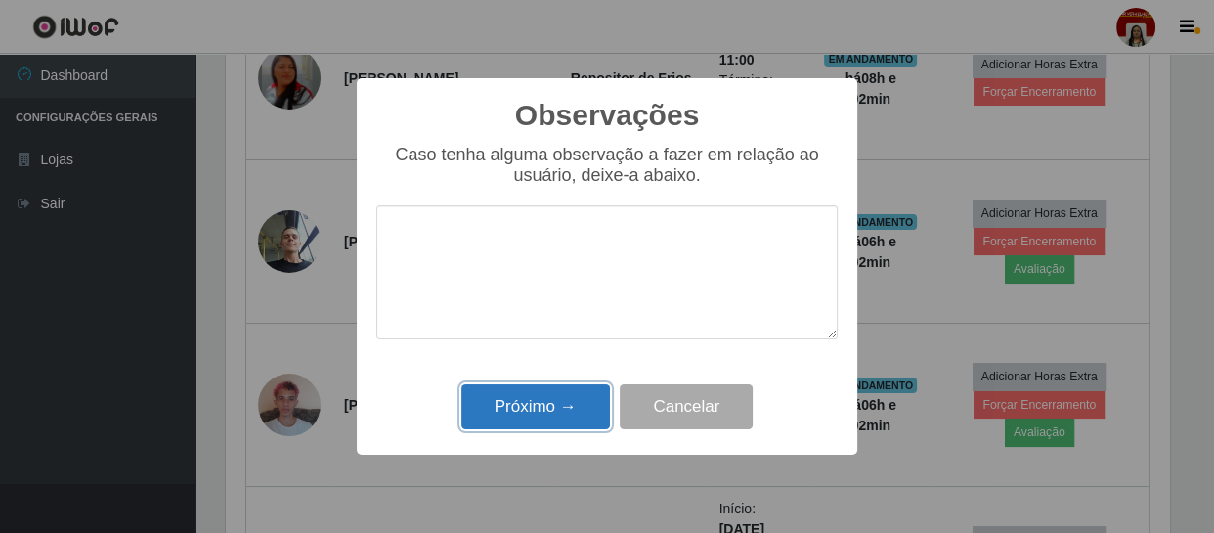
click at [557, 397] on button "Próximo →" at bounding box center [535, 407] width 149 height 46
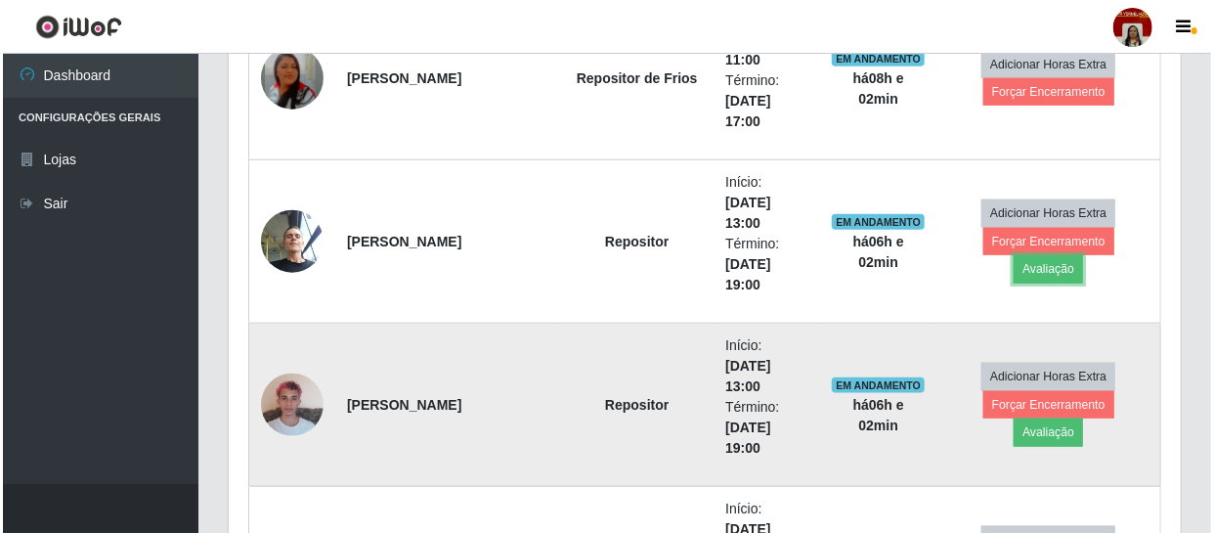
scroll to position [406, 952]
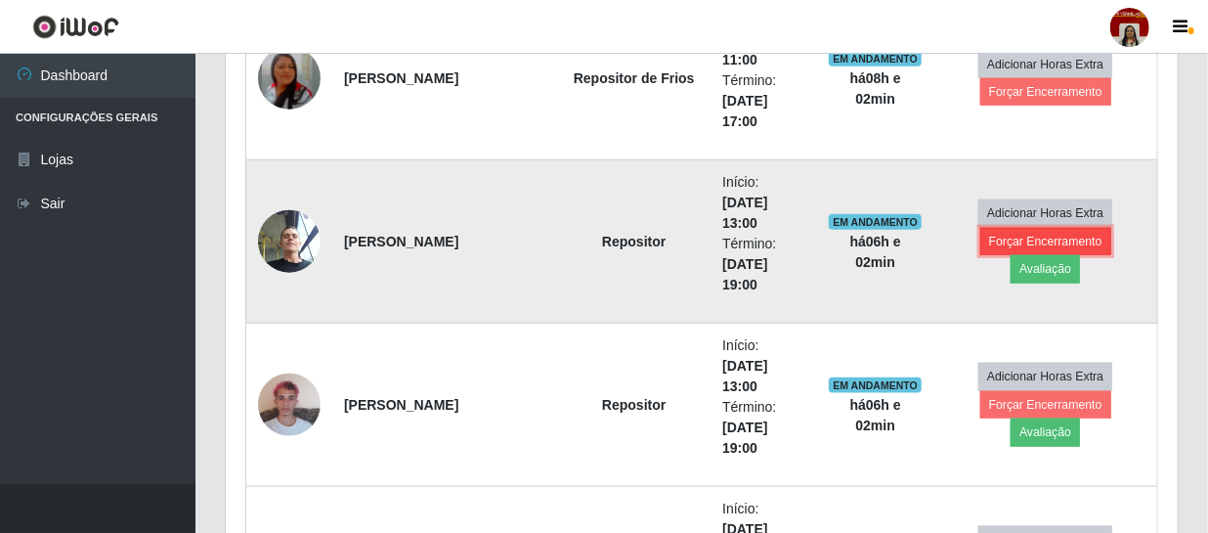
click at [998, 228] on button "Forçar Encerramento" at bounding box center [1046, 241] width 131 height 27
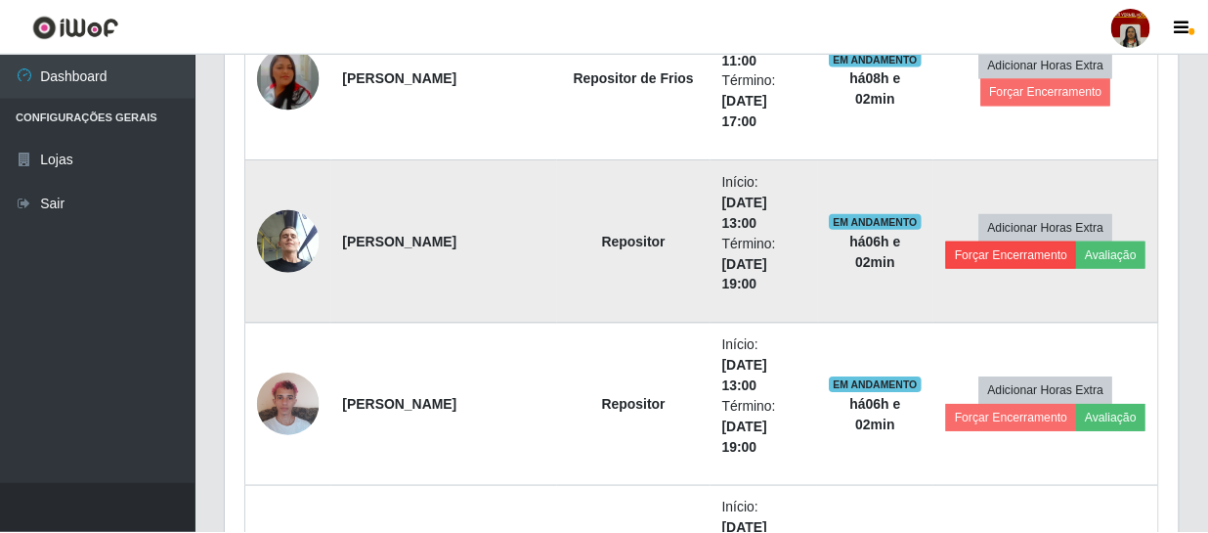
scroll to position [406, 943]
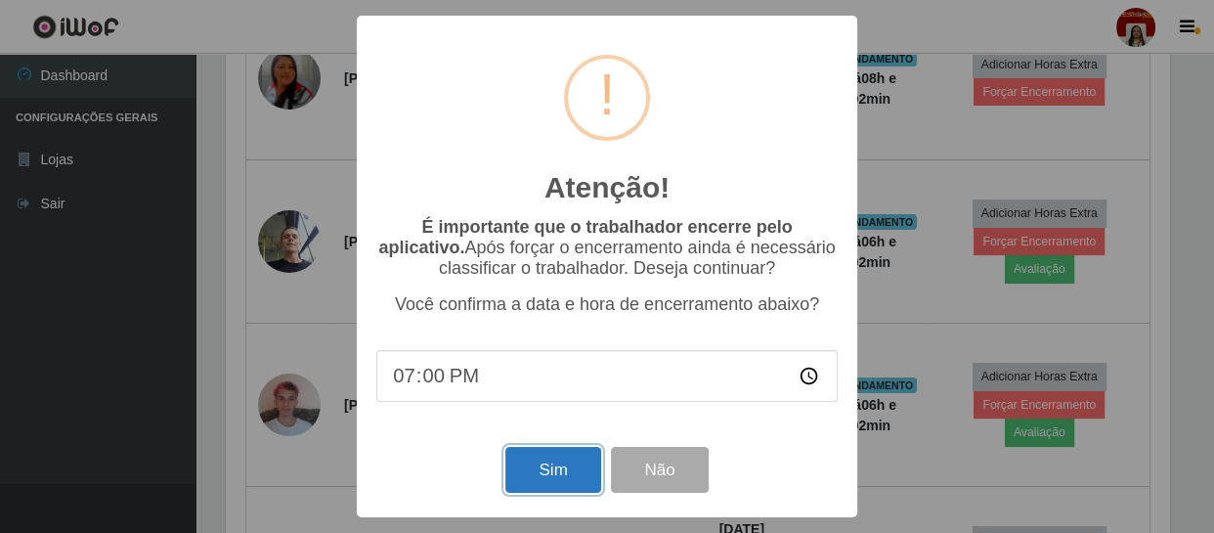
click at [546, 487] on button "Sim" at bounding box center [552, 470] width 95 height 46
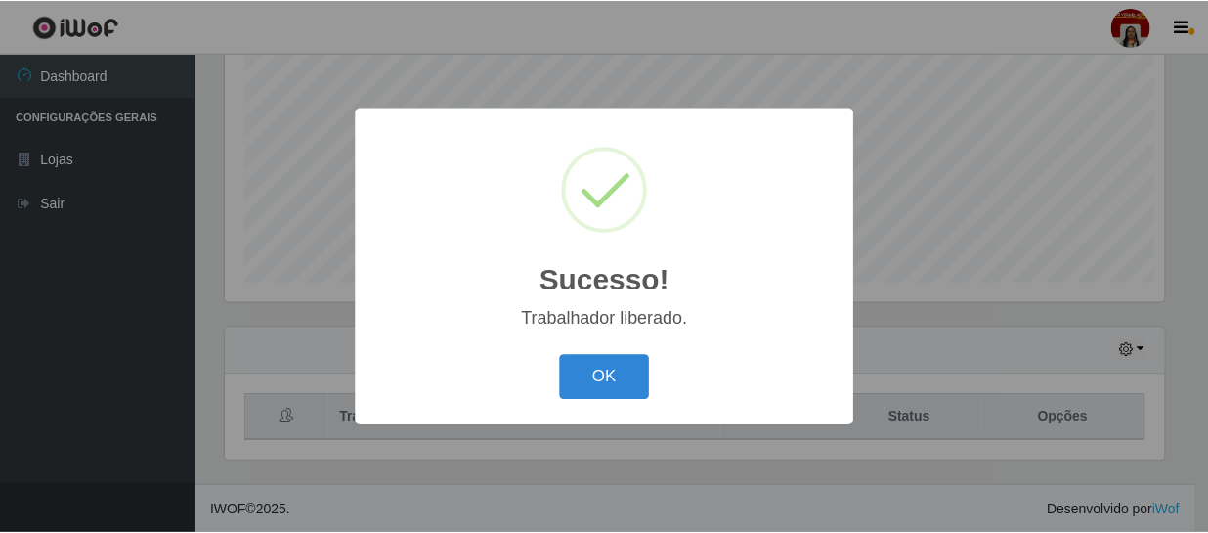
scroll to position [0, 0]
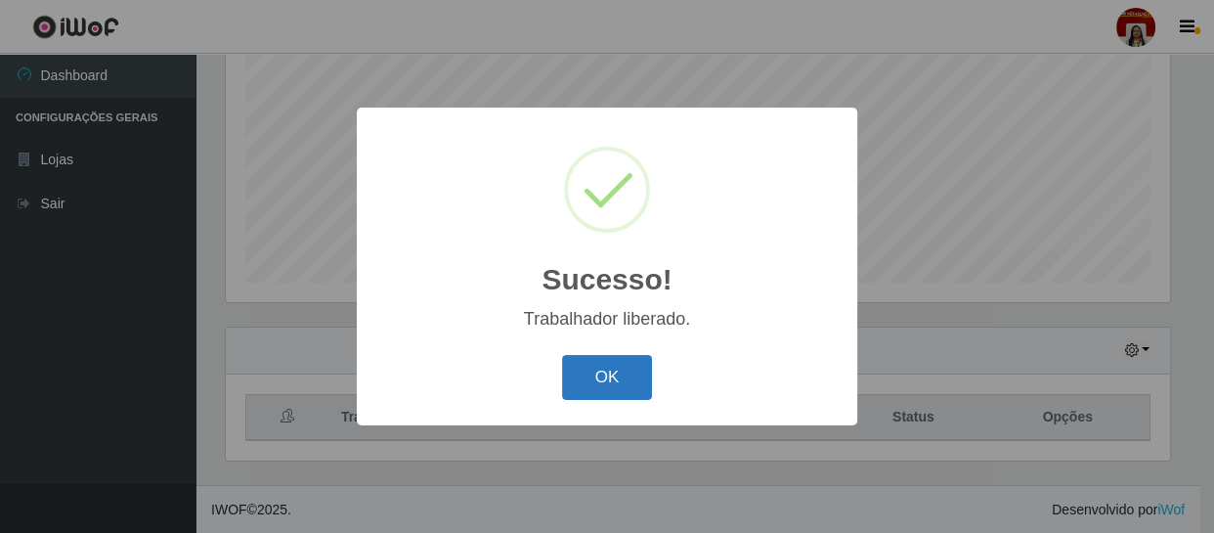
click at [610, 390] on button "OK" at bounding box center [607, 378] width 91 height 46
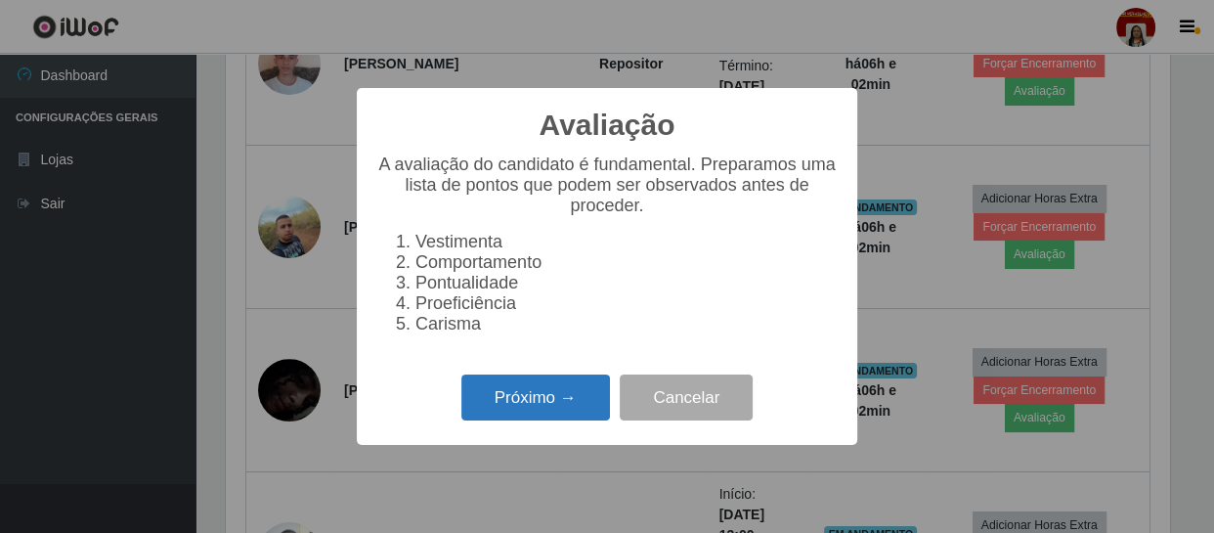
click at [551, 410] on button "Próximo →" at bounding box center [535, 397] width 149 height 46
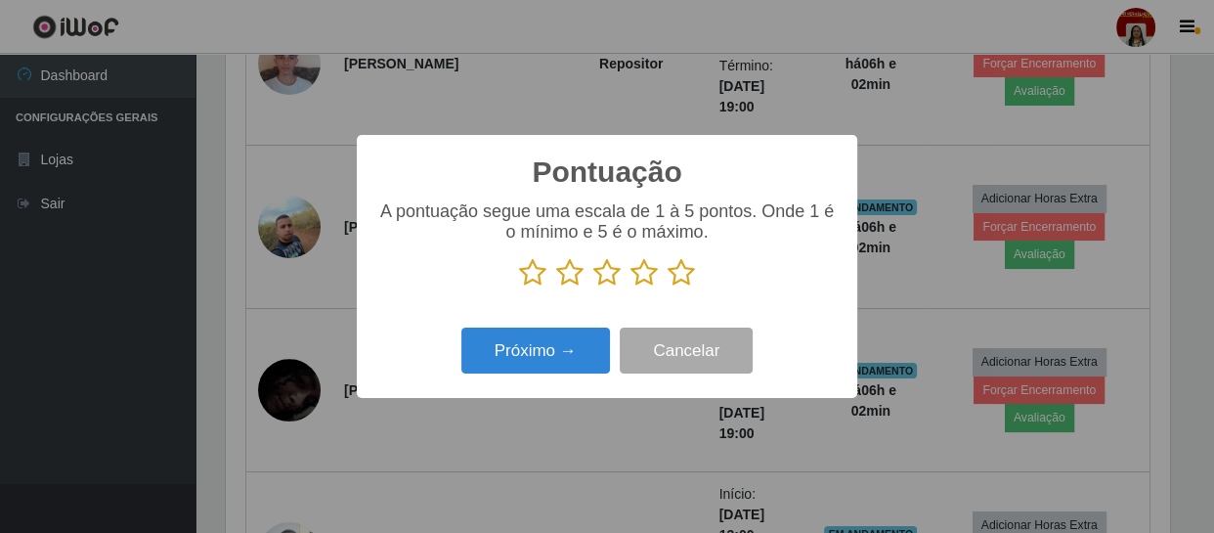
click at [679, 274] on icon at bounding box center [681, 272] width 27 height 29
click at [668, 287] on input "radio" at bounding box center [668, 287] width 0 height 0
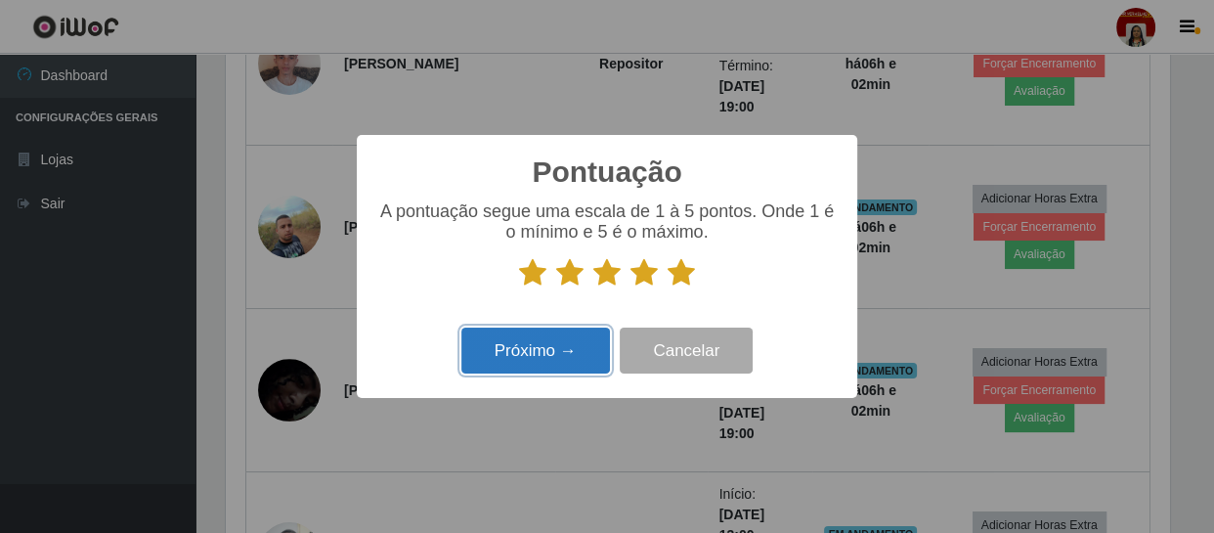
click at [585, 354] on button "Próximo →" at bounding box center [535, 351] width 149 height 46
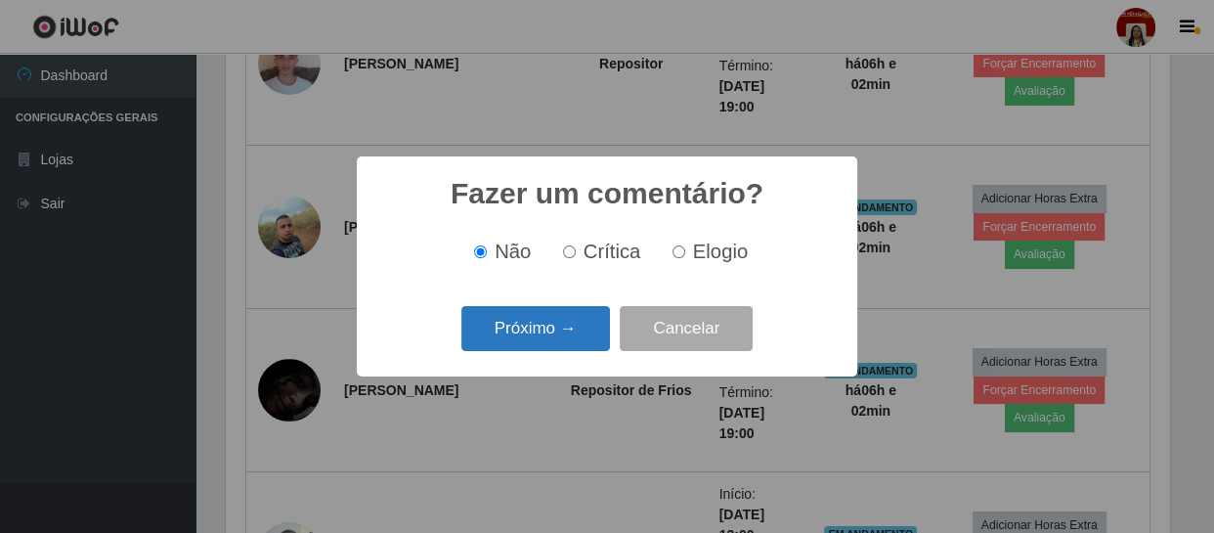
click at [588, 326] on button "Próximo →" at bounding box center [535, 329] width 149 height 46
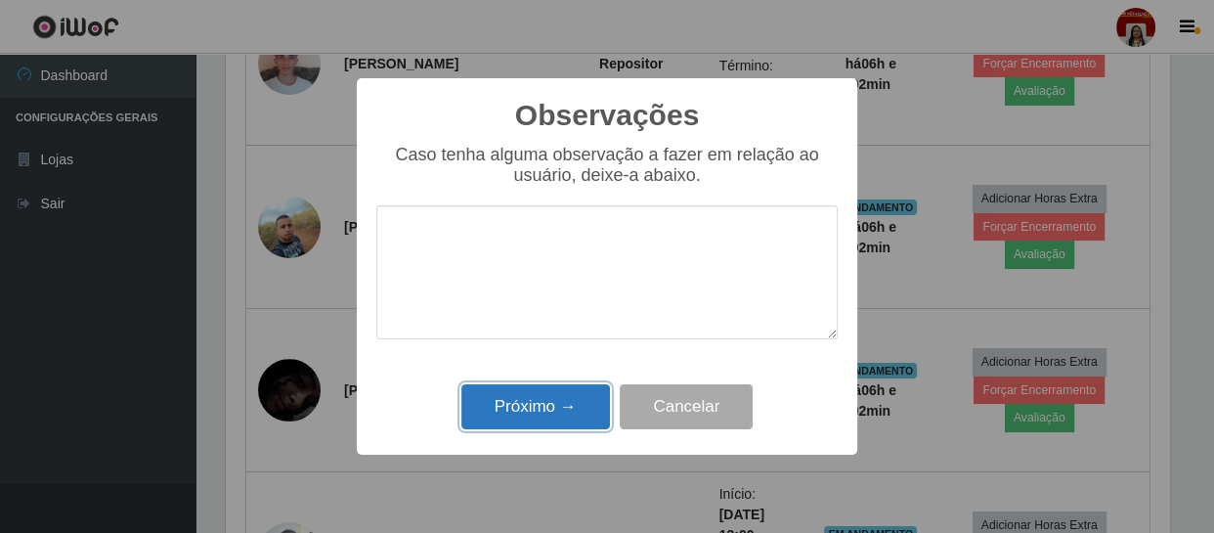
click at [575, 413] on button "Próximo →" at bounding box center [535, 407] width 149 height 46
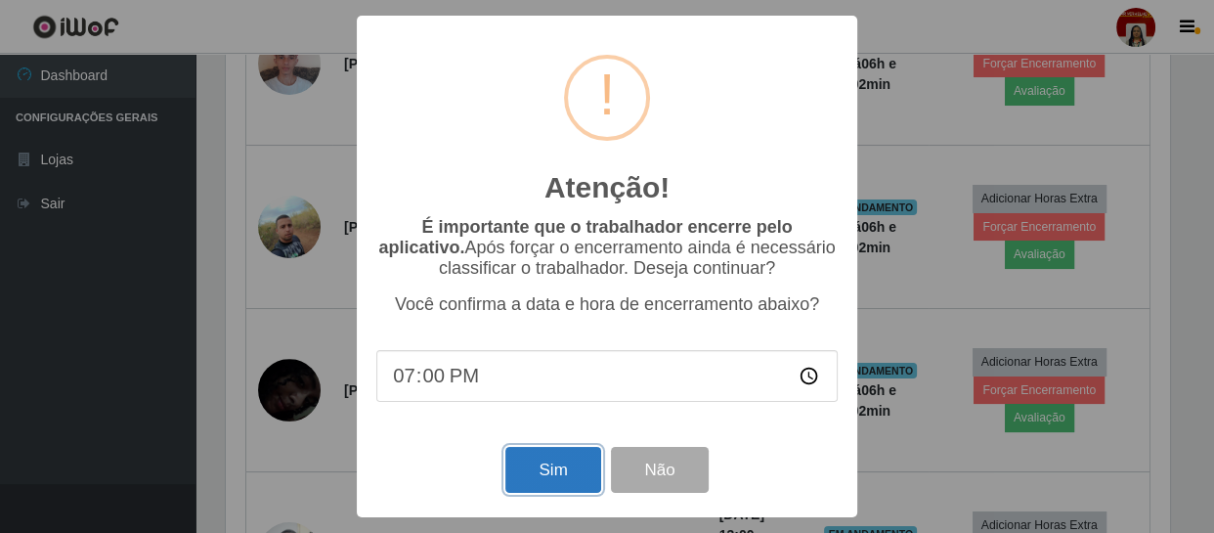
click at [545, 467] on button "Sim" at bounding box center [552, 470] width 95 height 46
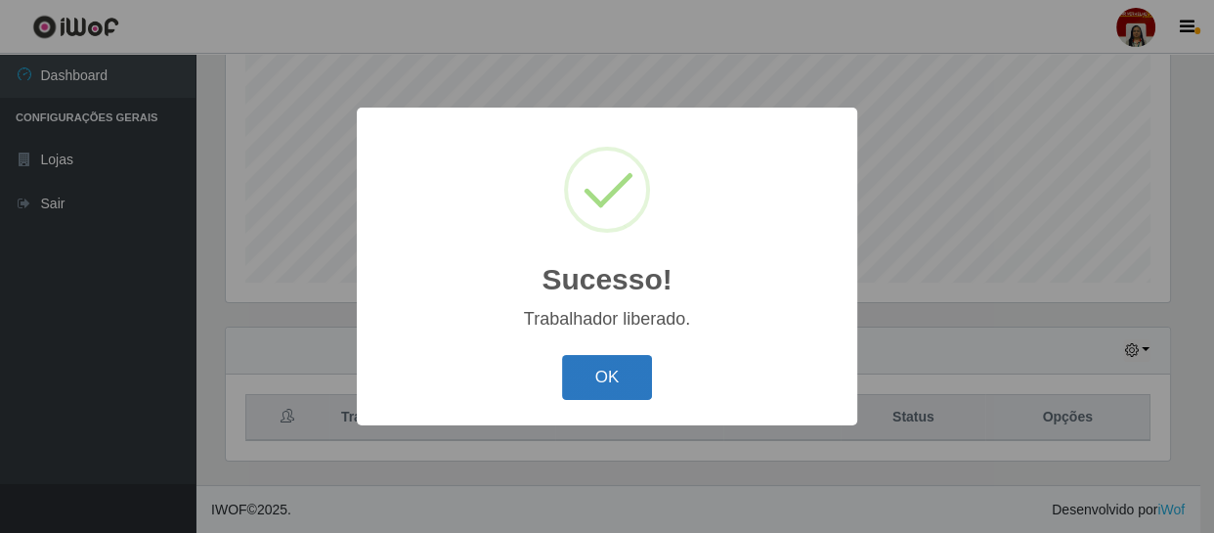
click at [622, 377] on button "OK" at bounding box center [607, 378] width 91 height 46
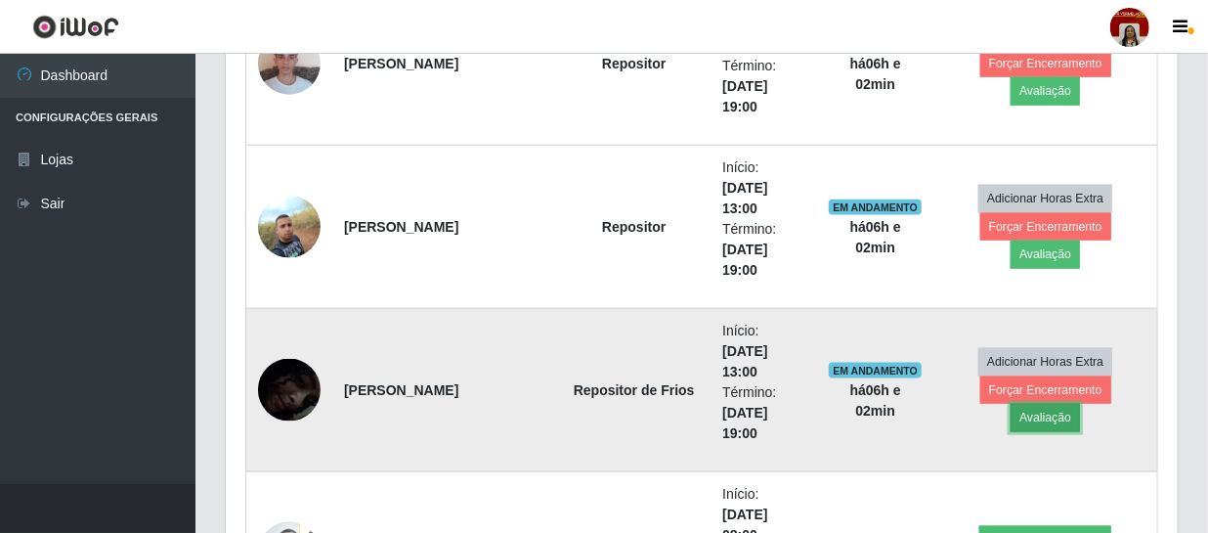
click at [1080, 404] on button "Avaliação" at bounding box center [1045, 417] width 69 height 27
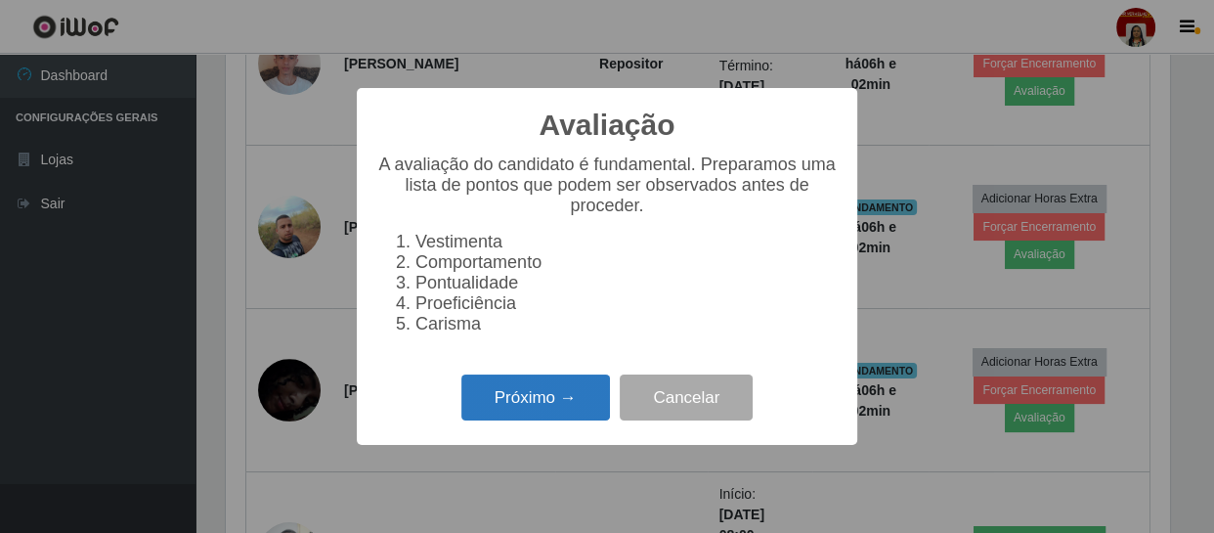
click at [575, 406] on button "Próximo →" at bounding box center [535, 397] width 149 height 46
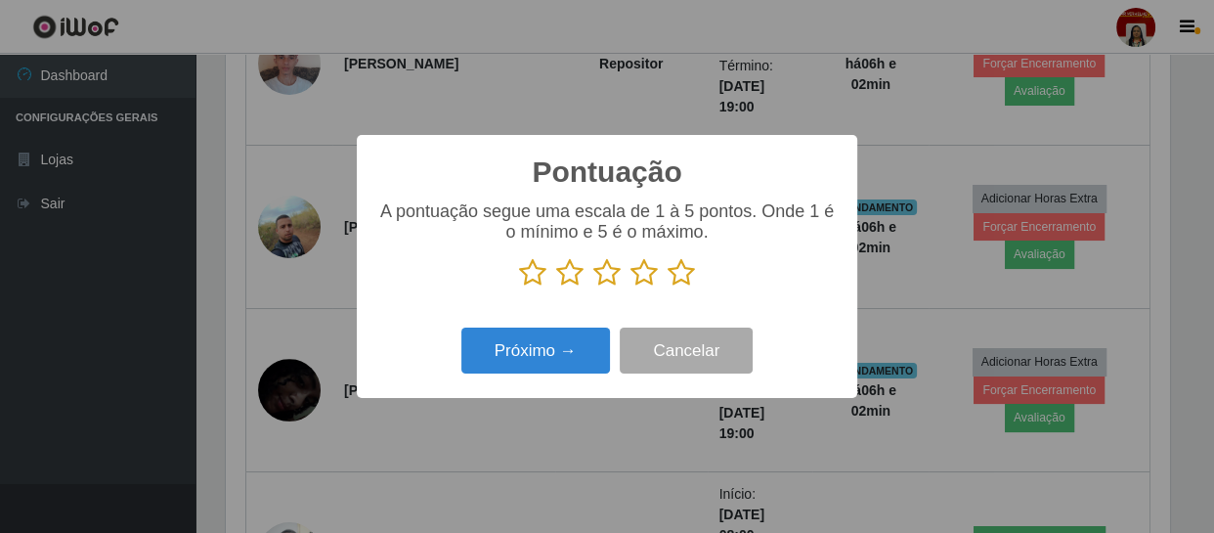
click at [673, 264] on icon at bounding box center [681, 272] width 27 height 29
click at [668, 287] on input "radio" at bounding box center [668, 287] width 0 height 0
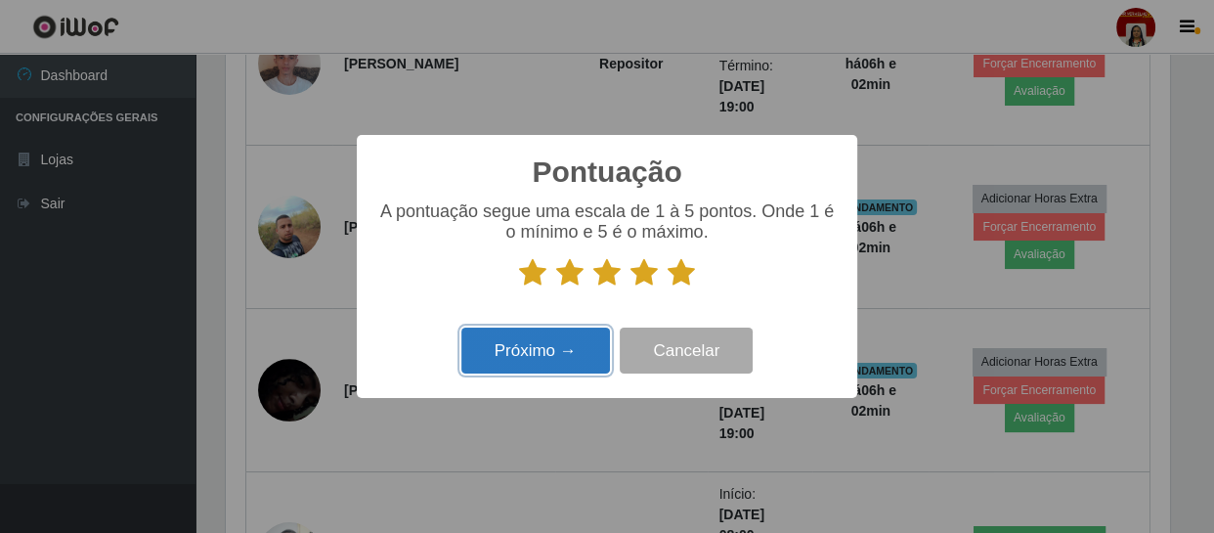
click at [559, 349] on button "Próximo →" at bounding box center [535, 351] width 149 height 46
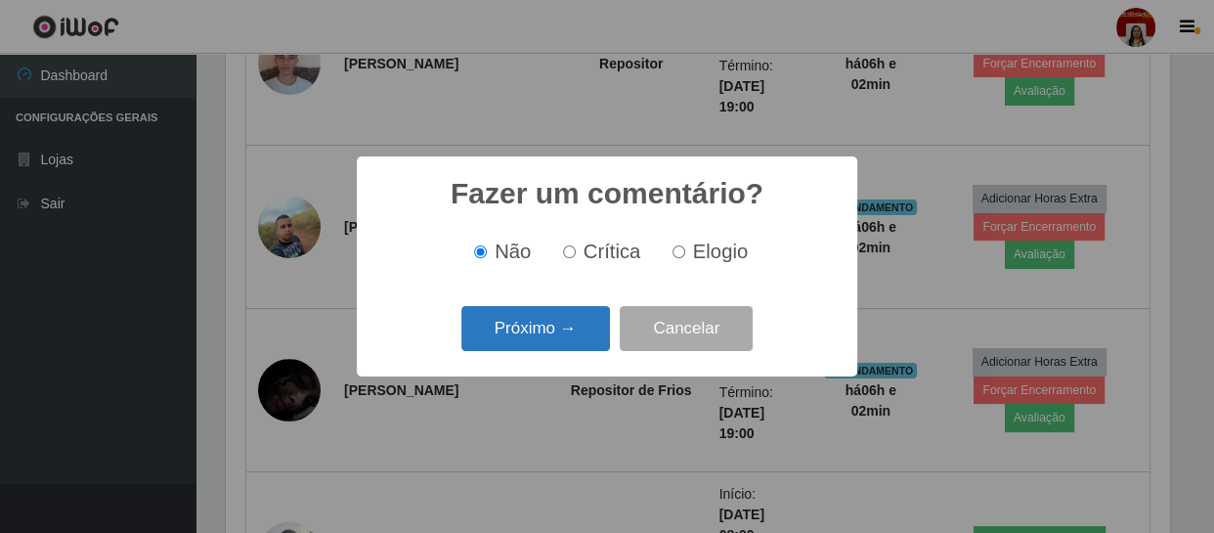
click at [563, 338] on button "Próximo →" at bounding box center [535, 329] width 149 height 46
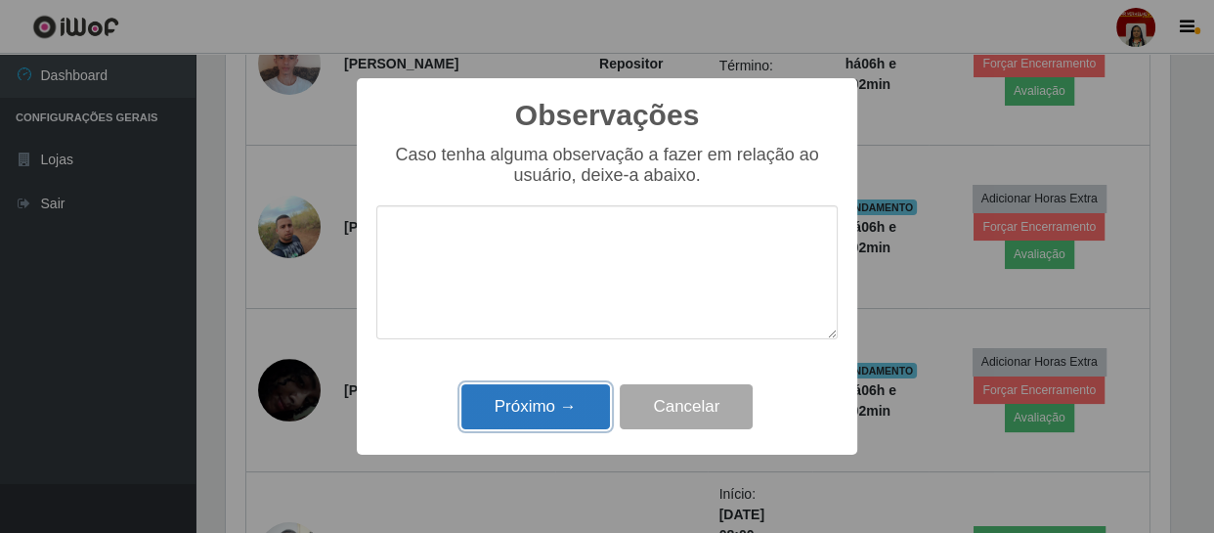
click at [568, 402] on button "Próximo →" at bounding box center [535, 407] width 149 height 46
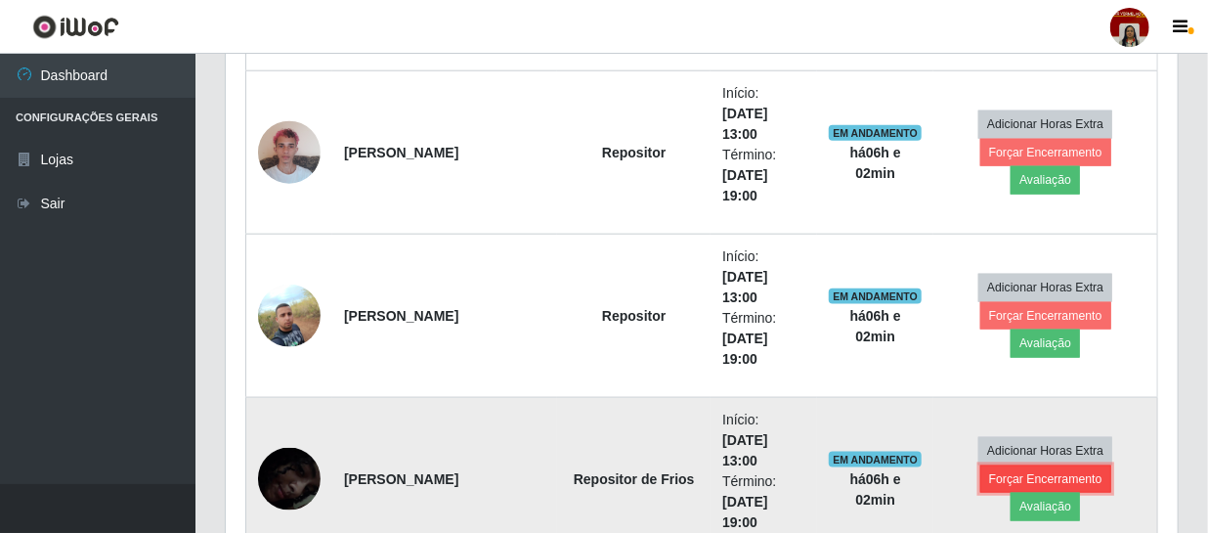
click at [1014, 465] on button "Forçar Encerramento" at bounding box center [1046, 478] width 131 height 27
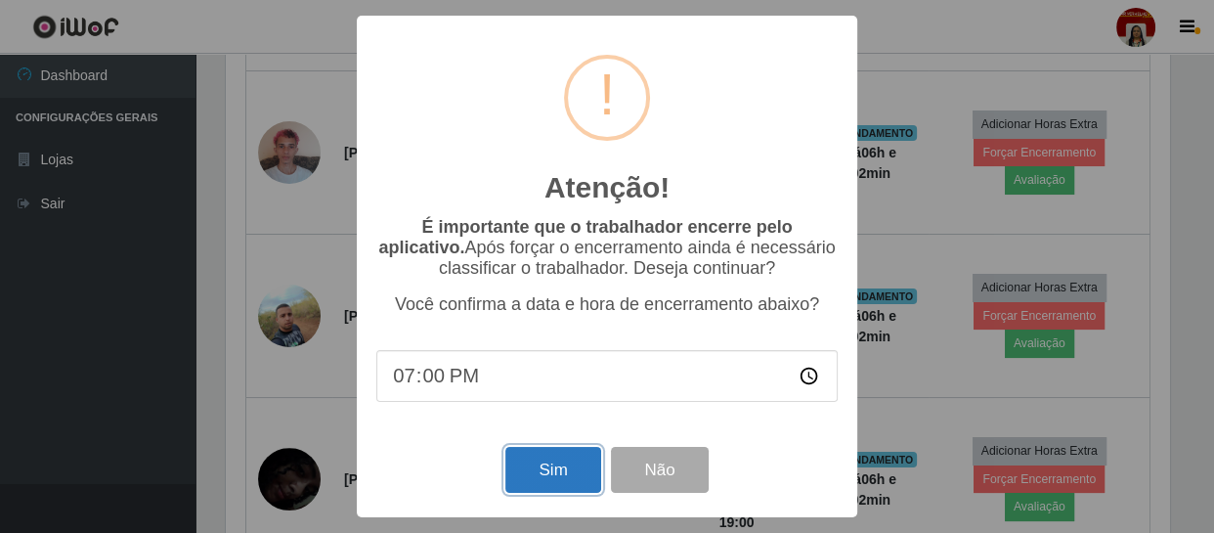
click at [548, 471] on button "Sim" at bounding box center [552, 470] width 95 height 46
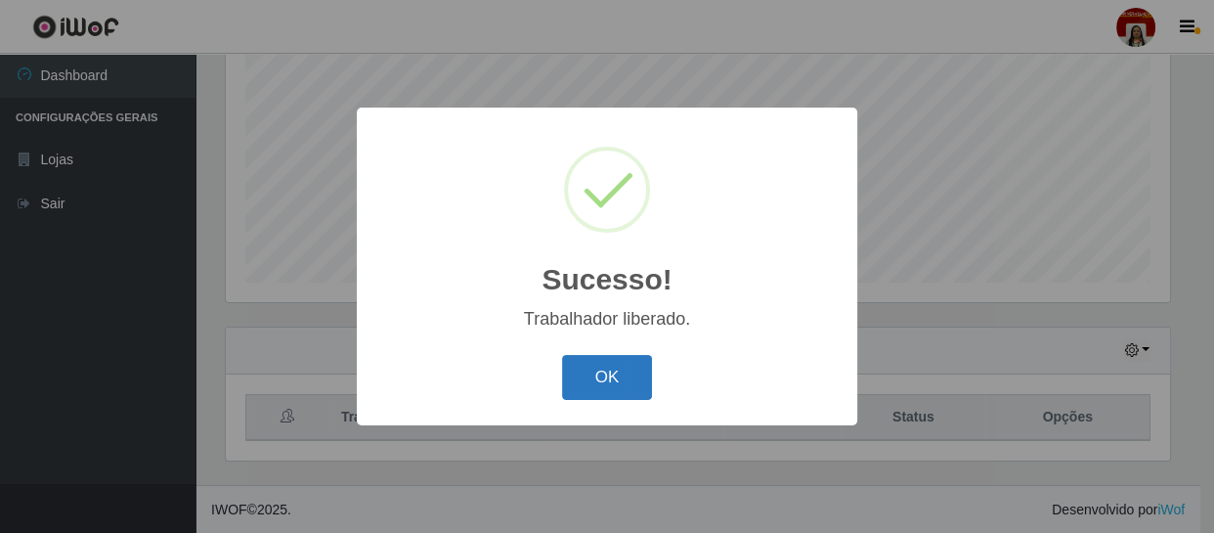
click at [626, 362] on button "OK" at bounding box center [607, 378] width 91 height 46
